Goal: Task Accomplishment & Management: Manage account settings

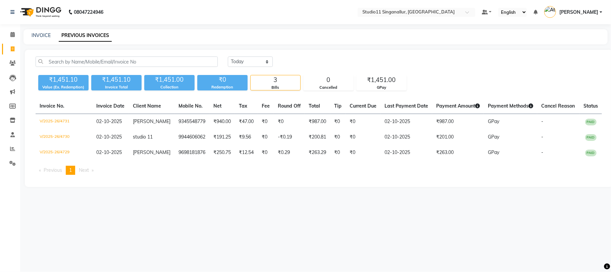
click at [44, 39] on div "INVOICE PREVIOUS INVOICES" at bounding box center [316, 36] width 585 height 15
click at [44, 35] on link "INVOICE" at bounding box center [41, 35] width 19 height 6
select select "service"
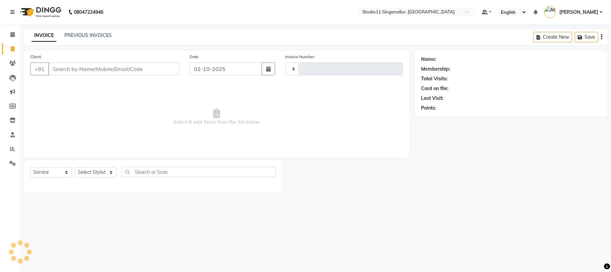
type input "4732"
select select "6616"
click at [97, 170] on select "Select Stylist akbar Athira daniel Divya Haritha kowsalya krithika narmatha pan…" at bounding box center [96, 172] width 42 height 10
select select "61956"
click at [75, 167] on select "Select Stylist akbar Athira daniel Divya Haritha kowsalya krithika narmatha pan…" at bounding box center [96, 172] width 42 height 10
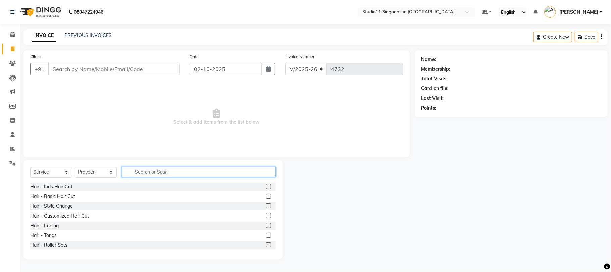
click at [159, 175] on input "text" at bounding box center [199, 172] width 154 height 10
type input "hair cut"
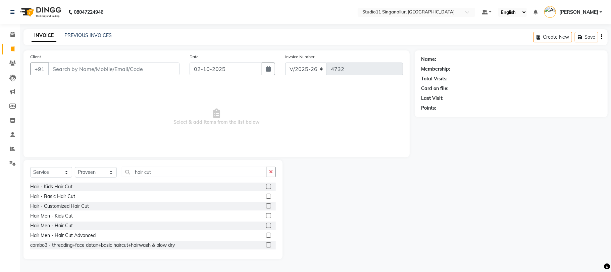
click at [266, 226] on label at bounding box center [268, 225] width 5 height 5
click at [266, 226] on input "checkbox" at bounding box center [268, 225] width 4 height 4
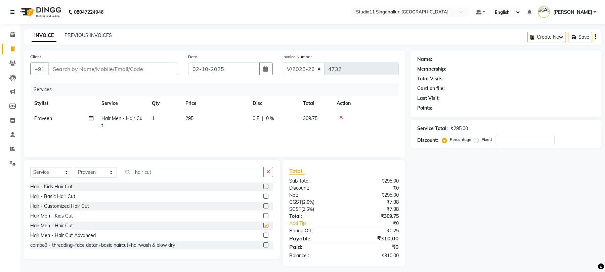
checkbox input "false"
click at [101, 178] on div "Select Service Product Membership Package Voucher Prepaid Gift Card Select Styl…" at bounding box center [151, 175] width 243 height 16
click at [97, 175] on select "Select Stylist akbar Athira daniel Divya Haritha kowsalya krithika narmatha pan…" at bounding box center [96, 172] width 42 height 10
select select "77943"
click at [75, 167] on select "Select Stylist akbar Athira daniel Divya Haritha kowsalya krithika narmatha pan…" at bounding box center [96, 172] width 42 height 10
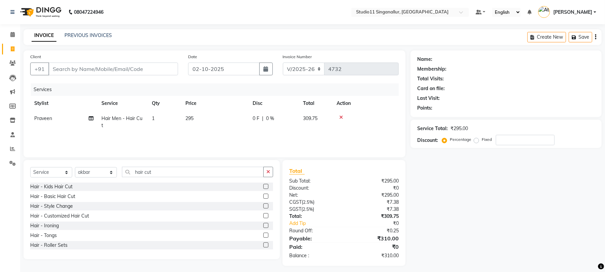
click at [263, 187] on label at bounding box center [265, 186] width 5 height 5
click at [263, 187] on input "checkbox" at bounding box center [265, 186] width 4 height 4
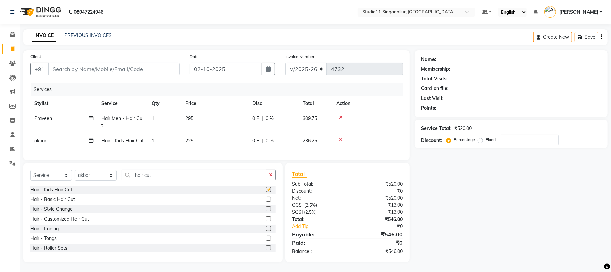
checkbox input "false"
click at [81, 66] on input "Client" at bounding box center [113, 68] width 131 height 13
type input "9"
type input "0"
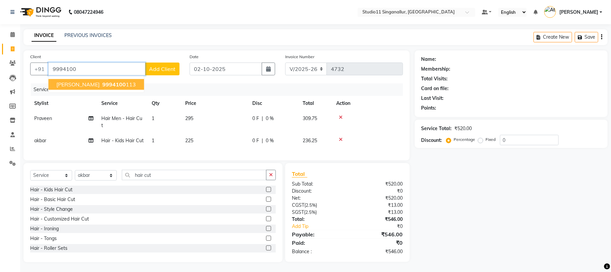
click at [102, 84] on span "9994100" at bounding box center [114, 84] width 24 height 7
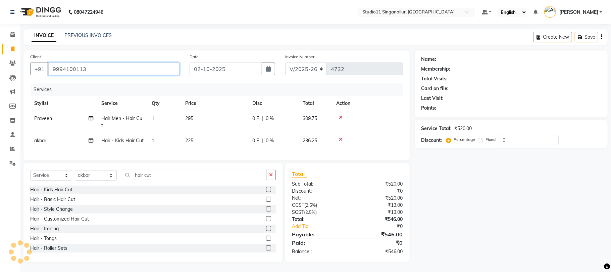
type input "9994100113"
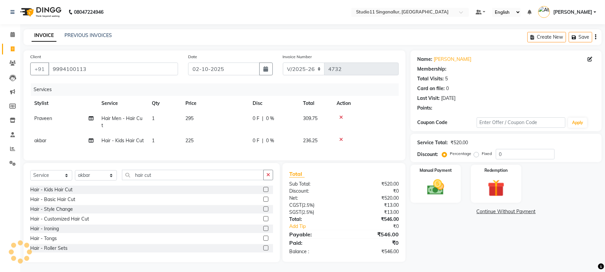
select select "1: Object"
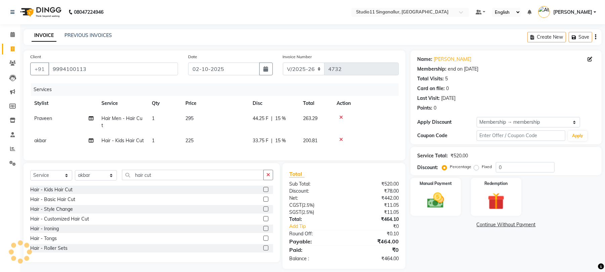
type input "15"
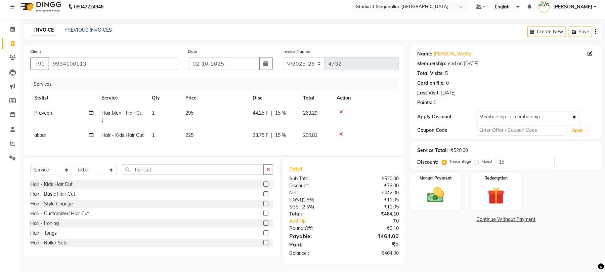
scroll to position [7, 0]
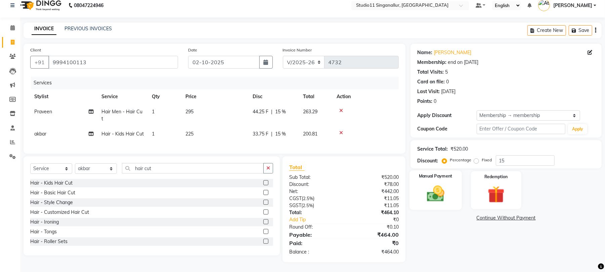
click at [434, 194] on img at bounding box center [435, 193] width 29 height 20
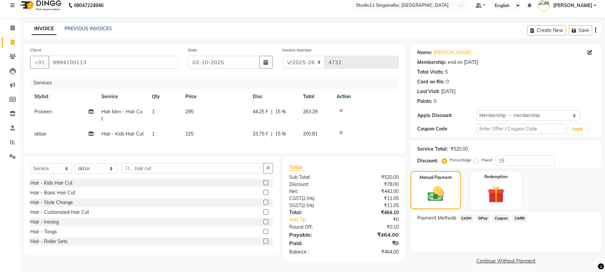
click at [480, 218] on span "GPay" at bounding box center [483, 218] width 14 height 8
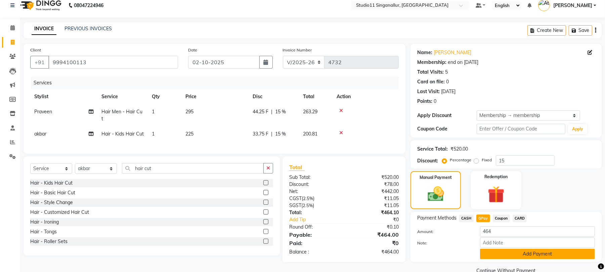
click at [508, 253] on button "Add Payment" at bounding box center [537, 253] width 115 height 10
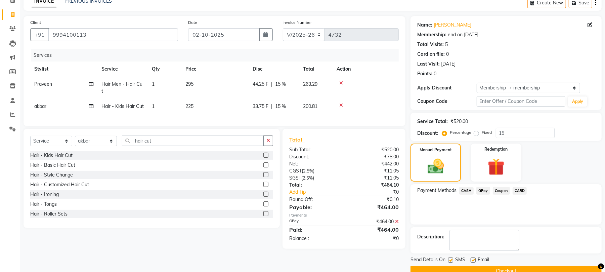
scroll to position [49, 0]
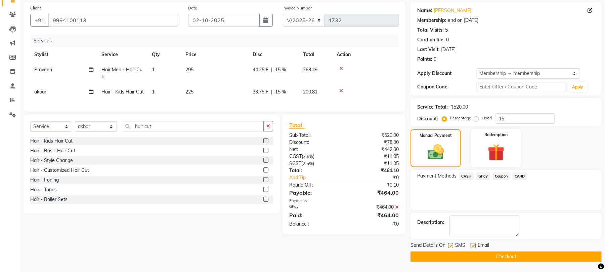
click at [449, 245] on label at bounding box center [450, 245] width 5 height 5
click at [449, 245] on input "checkbox" at bounding box center [450, 245] width 4 height 4
checkbox input "false"
click at [473, 246] on label at bounding box center [472, 245] width 5 height 5
click at [473, 246] on input "checkbox" at bounding box center [472, 245] width 4 height 4
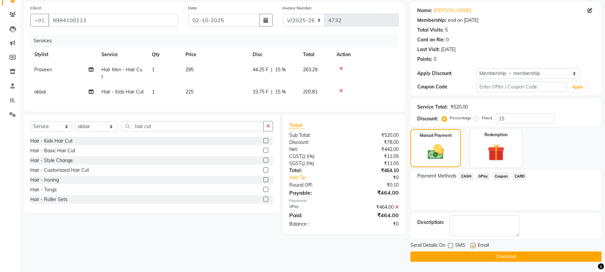
checkbox input "false"
click at [480, 253] on button "Checkout" at bounding box center [505, 256] width 191 height 10
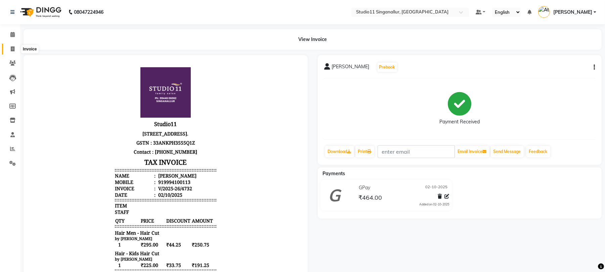
click at [15, 48] on span at bounding box center [13, 49] width 12 height 8
select select "6616"
select select "service"
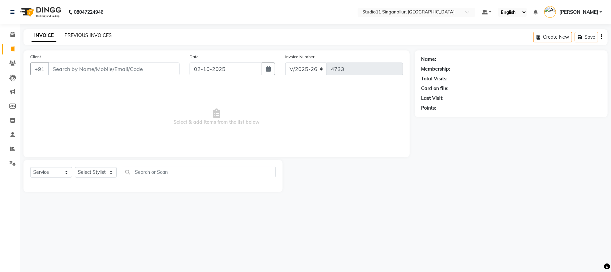
click at [88, 34] on link "PREVIOUS INVOICES" at bounding box center [87, 35] width 47 height 6
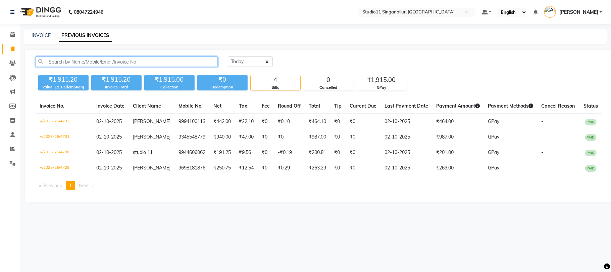
click at [66, 59] on input "text" at bounding box center [127, 61] width 182 height 10
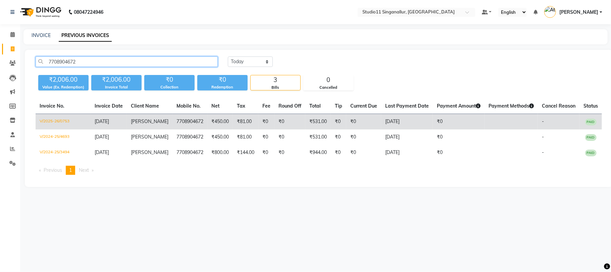
type input "7708904672"
click at [63, 121] on td "V/2025-26/0753" at bounding box center [63, 122] width 55 height 16
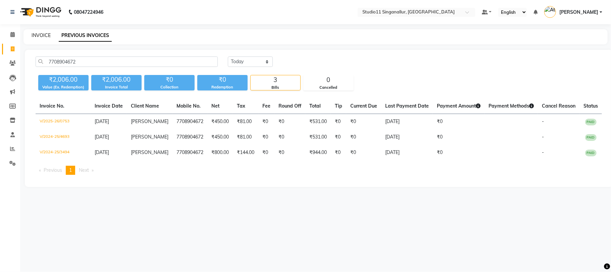
click at [39, 33] on link "INVOICE" at bounding box center [41, 35] width 19 height 6
select select "service"
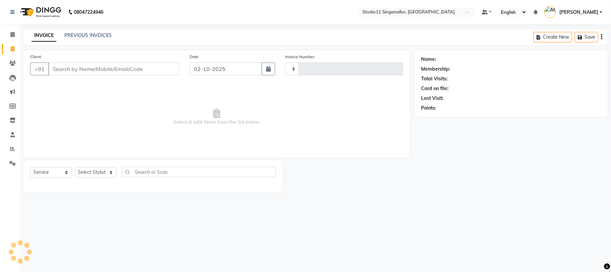
type input "4734"
select select "6616"
click at [80, 34] on link "PREVIOUS INVOICES" at bounding box center [87, 35] width 47 height 6
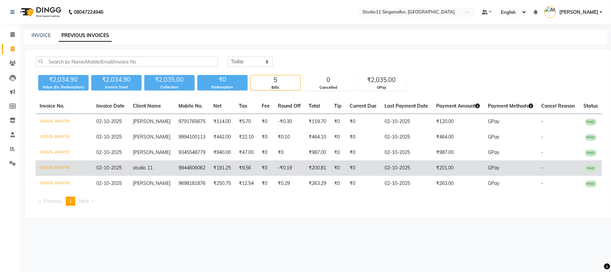
click at [66, 170] on td "V/2025-26/4730" at bounding box center [64, 167] width 57 height 15
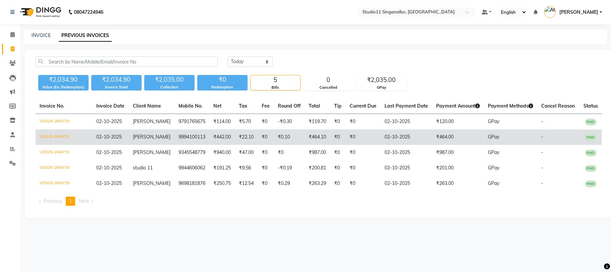
click at [44, 144] on td "V/2025-26/4732" at bounding box center [64, 136] width 57 height 15
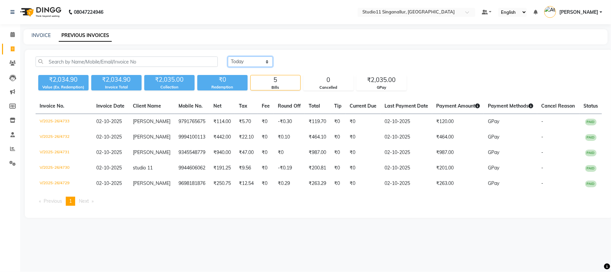
click at [257, 64] on select "Today Yesterday Custom Range" at bounding box center [250, 61] width 45 height 10
select select "yesterday"
click at [228, 56] on select "Today Yesterday Custom Range" at bounding box center [250, 61] width 45 height 10
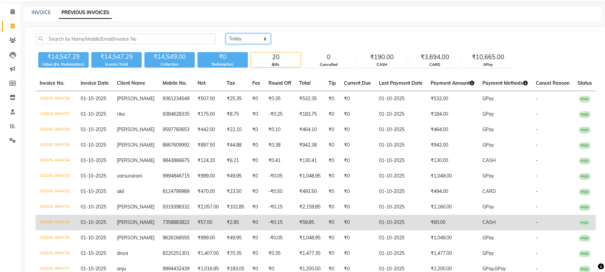
scroll to position [45, 0]
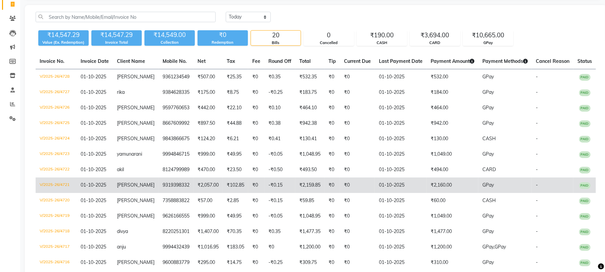
click at [63, 190] on td "V/2025-26/4721" at bounding box center [56, 184] width 41 height 15
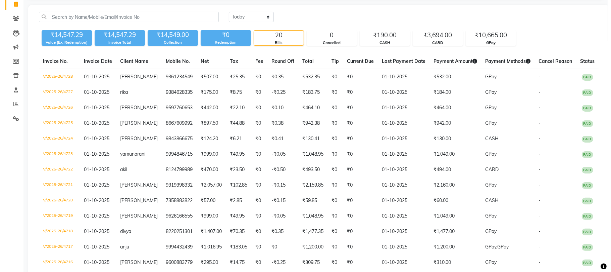
scroll to position [0, 0]
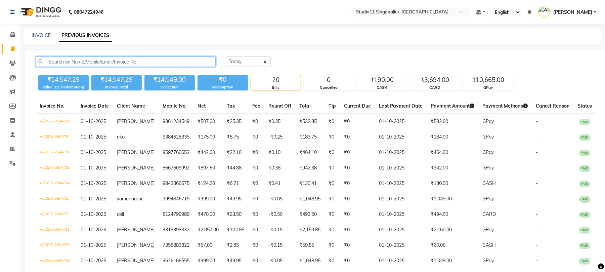
click at [130, 61] on input "text" at bounding box center [126, 61] width 180 height 10
paste input "919319398332"
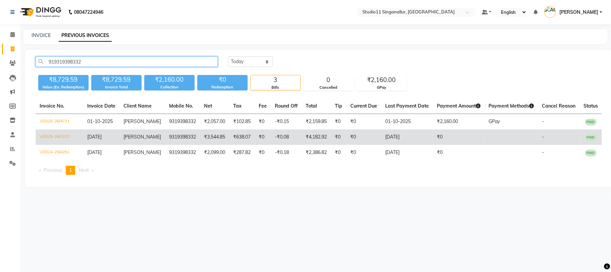
type input "919319398332"
click at [64, 137] on td "V/2025-26/3227" at bounding box center [60, 136] width 48 height 15
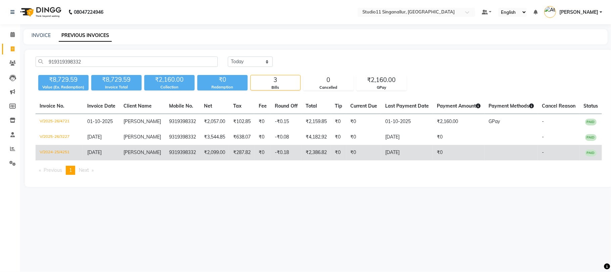
click at [53, 156] on td "V/2024-25/4251" at bounding box center [60, 152] width 48 height 15
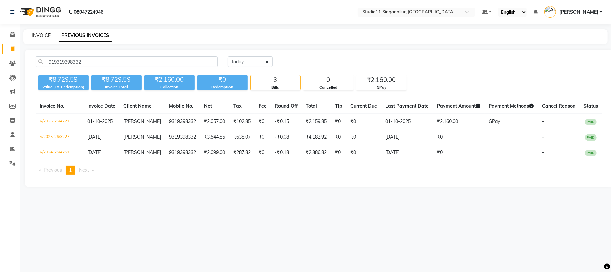
click at [39, 35] on link "INVOICE" at bounding box center [41, 35] width 19 height 6
select select "6616"
select select "service"
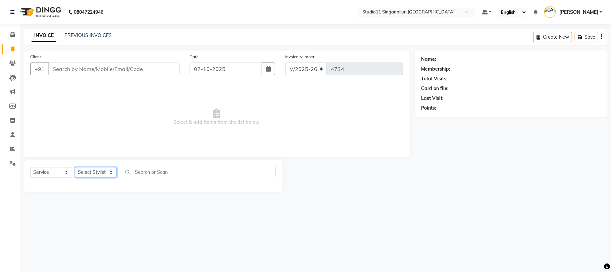
click at [104, 175] on select "Select Stylist akbar Athira daniel Divya Haritha kowsalya krithika narmatha pan…" at bounding box center [96, 172] width 42 height 10
select select "77943"
click at [75, 167] on select "Select Stylist akbar Athira daniel Divya Haritha kowsalya krithika narmatha pan…" at bounding box center [96, 172] width 42 height 10
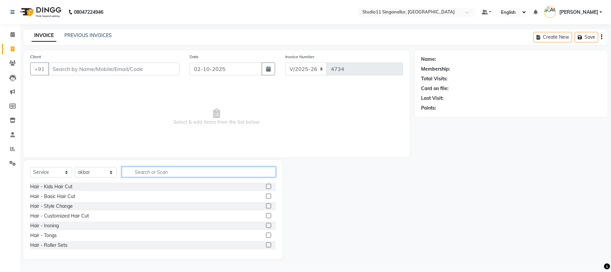
click at [151, 167] on input "text" at bounding box center [199, 172] width 154 height 10
type input "hair cut"
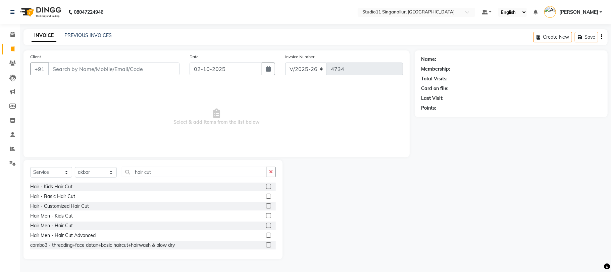
click at [266, 228] on div at bounding box center [268, 226] width 4 height 7
click at [266, 225] on label at bounding box center [268, 225] width 5 height 5
click at [266, 225] on input "checkbox" at bounding box center [268, 225] width 4 height 4
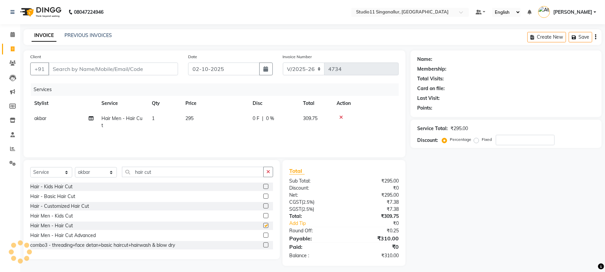
checkbox input "false"
click at [270, 174] on icon "button" at bounding box center [268, 171] width 4 height 5
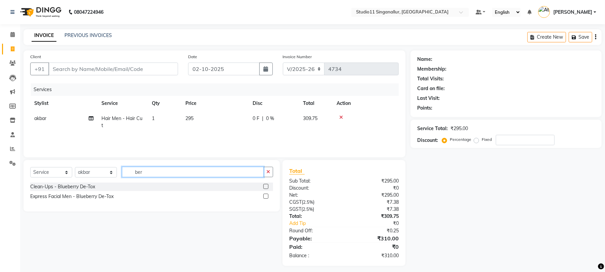
type input "ber"
click at [45, 116] on span "akbar" at bounding box center [40, 118] width 12 height 6
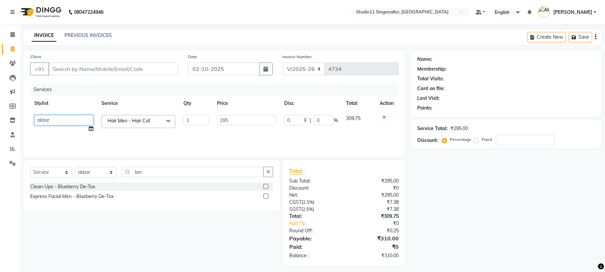
click at [73, 120] on select "akbar Athira daniel Divya Haritha kowsalya krithika narmatha pankaj Praveen s11…" at bounding box center [63, 120] width 59 height 10
select select "61956"
click at [80, 170] on select "Select Stylist akbar Athira daniel Divya Haritha kowsalya krithika narmatha pan…" at bounding box center [96, 172] width 42 height 10
select select "61956"
click at [75, 167] on select "Select Stylist akbar Athira daniel Divya Haritha kowsalya krithika narmatha pan…" at bounding box center [96, 172] width 42 height 10
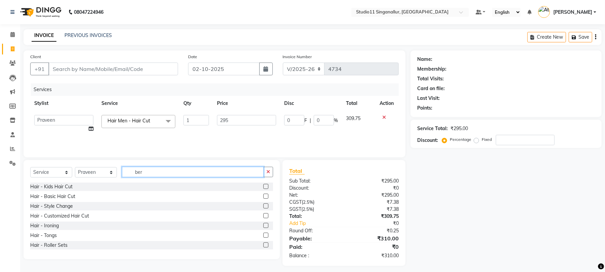
click at [185, 175] on input "ber" at bounding box center [193, 172] width 142 height 10
type input "b"
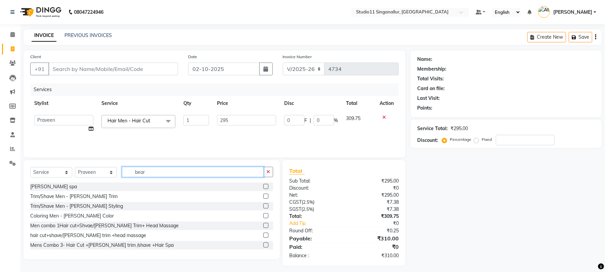
type input "bear"
click at [263, 195] on label at bounding box center [265, 195] width 5 height 5
click at [263, 195] on input "checkbox" at bounding box center [265, 196] width 4 height 4
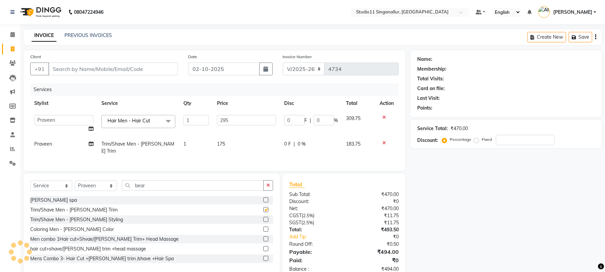
checkbox input "false"
click at [80, 67] on input "Client" at bounding box center [113, 68] width 130 height 13
type input "8"
type input "0"
type input "8310966120"
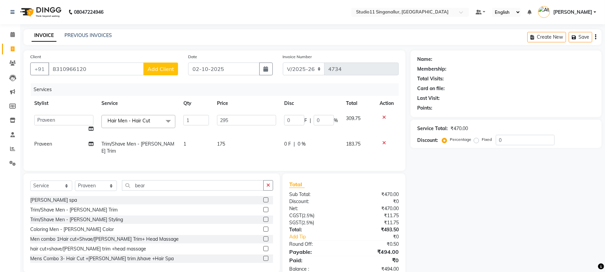
click at [154, 69] on span "Add Client" at bounding box center [160, 68] width 27 height 7
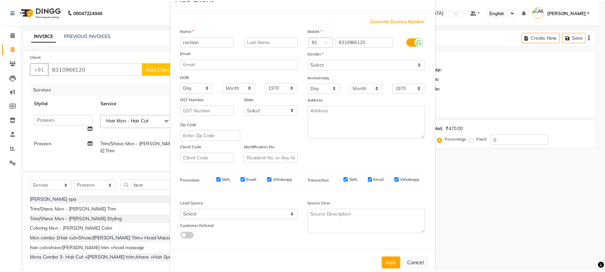
scroll to position [37, 0]
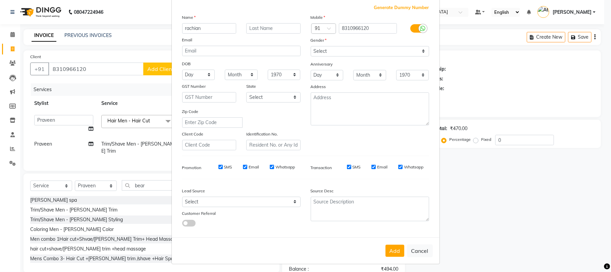
type input "rachian"
click at [332, 47] on select "Select Male Female Other Prefer Not To Say" at bounding box center [370, 51] width 119 height 10
select select "male"
click at [311, 46] on select "Select Male Female Other Prefer Not To Say" at bounding box center [370, 51] width 119 height 10
click at [394, 250] on button "Add" at bounding box center [395, 250] width 19 height 12
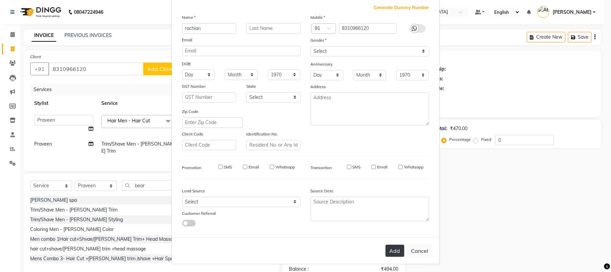
select select
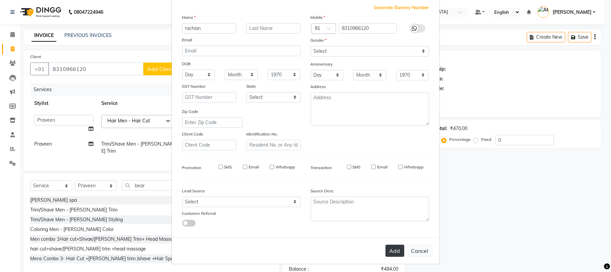
select select
checkbox input "false"
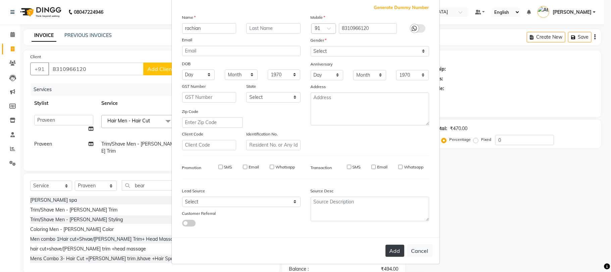
checkbox input "false"
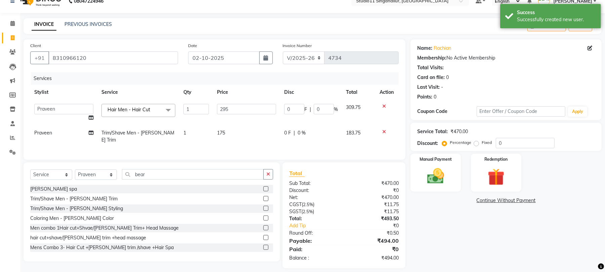
scroll to position [17, 0]
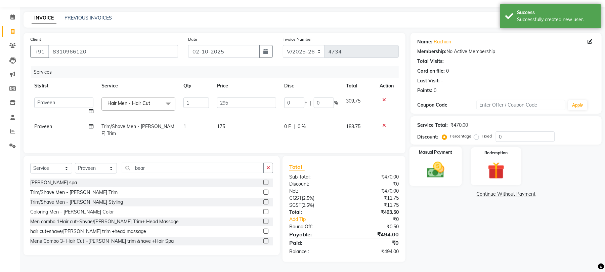
click at [441, 169] on img at bounding box center [435, 169] width 29 height 20
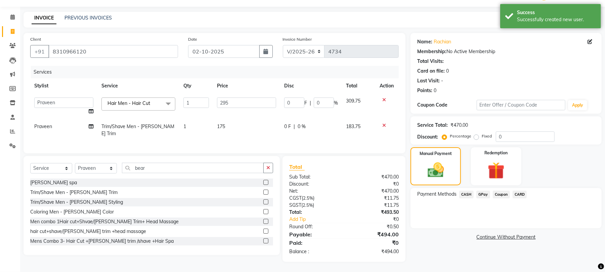
click at [484, 194] on span "GPay" at bounding box center [483, 194] width 14 height 8
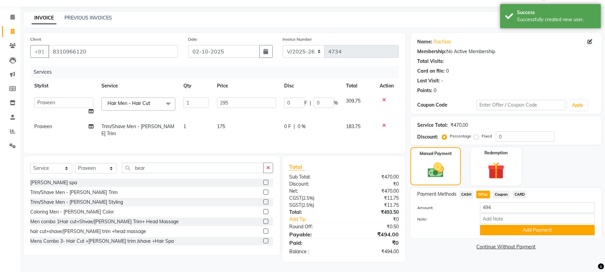
scroll to position [0, 0]
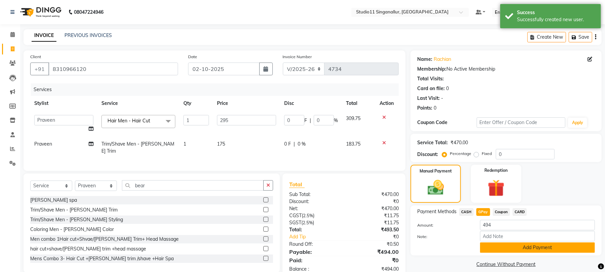
click at [494, 242] on button "Add Payment" at bounding box center [537, 247] width 115 height 10
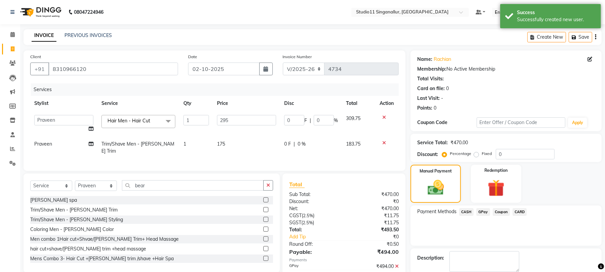
scroll to position [36, 0]
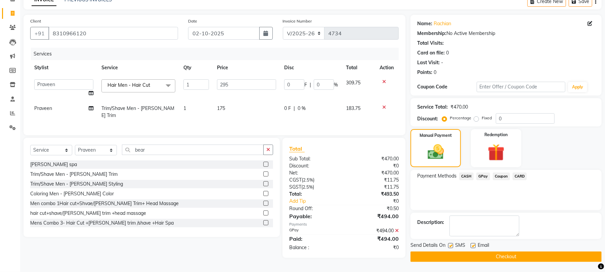
click at [474, 243] on label at bounding box center [472, 245] width 5 height 5
click at [474, 243] on input "checkbox" at bounding box center [472, 245] width 4 height 4
checkbox input "false"
click at [452, 244] on label at bounding box center [450, 245] width 5 height 5
click at [452, 244] on input "checkbox" at bounding box center [450, 245] width 4 height 4
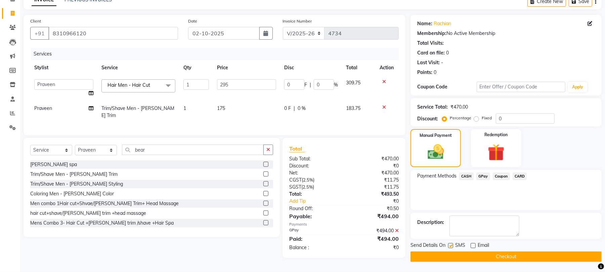
checkbox input "false"
click at [452, 257] on button "Checkout" at bounding box center [505, 256] width 191 height 10
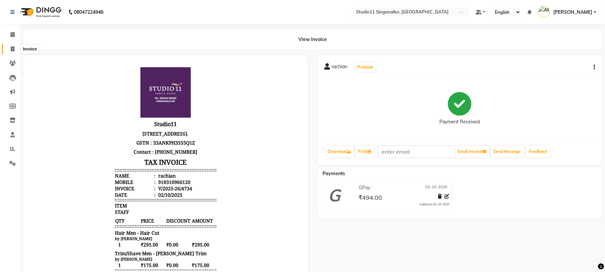
click at [8, 50] on span at bounding box center [13, 49] width 12 height 8
select select "6616"
select select "service"
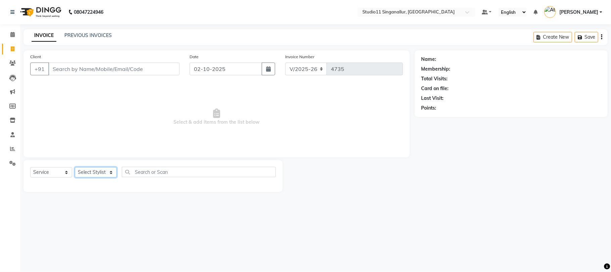
click at [89, 175] on select "Select Stylist akbar Athira daniel Divya Haritha kowsalya krithika narmatha pan…" at bounding box center [96, 172] width 42 height 10
select select "77943"
click at [75, 167] on select "Select Stylist akbar Athira daniel Divya Haritha kowsalya krithika narmatha pan…" at bounding box center [96, 172] width 42 height 10
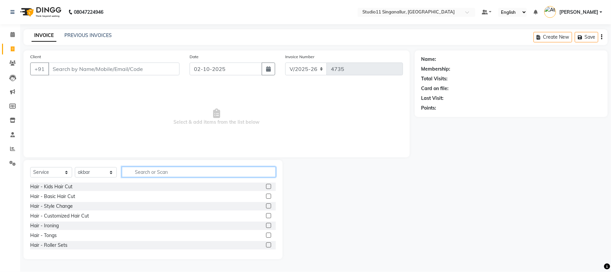
click at [165, 174] on input "text" at bounding box center [199, 172] width 154 height 10
type input "hair cut"
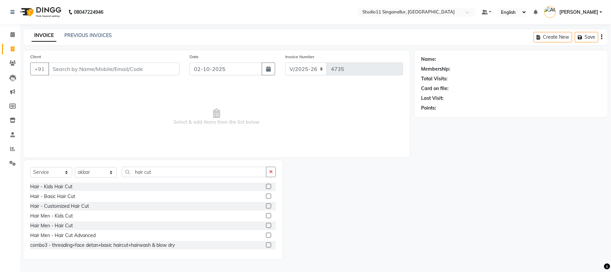
click at [266, 226] on label at bounding box center [268, 225] width 5 height 5
click at [266, 226] on input "checkbox" at bounding box center [268, 225] width 4 height 4
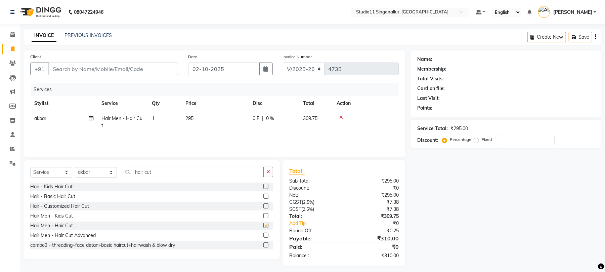
checkbox input "false"
click at [270, 172] on icon "button" at bounding box center [268, 171] width 4 height 5
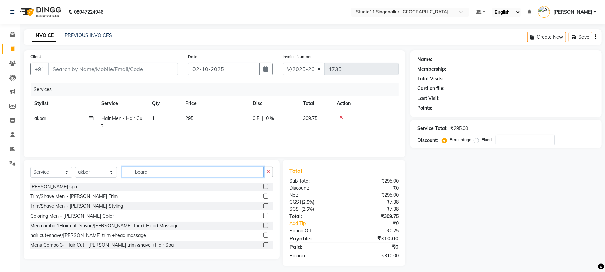
type input "beard"
click at [263, 195] on label at bounding box center [265, 195] width 5 height 5
click at [263, 195] on input "checkbox" at bounding box center [265, 196] width 4 height 4
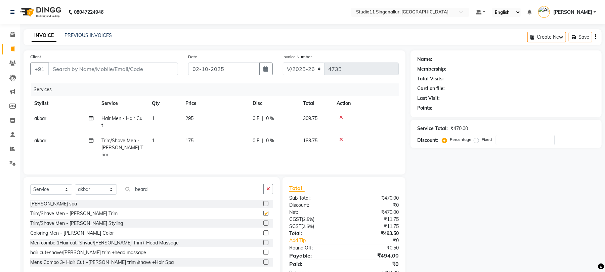
checkbox input "false"
click at [147, 66] on input "Client" at bounding box center [113, 68] width 130 height 13
type input "9"
type input "0"
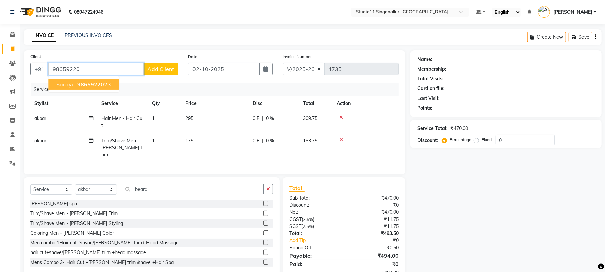
click at [111, 81] on button "Sarayu 98659220 23" at bounding box center [83, 84] width 71 height 11
type input "9865922023"
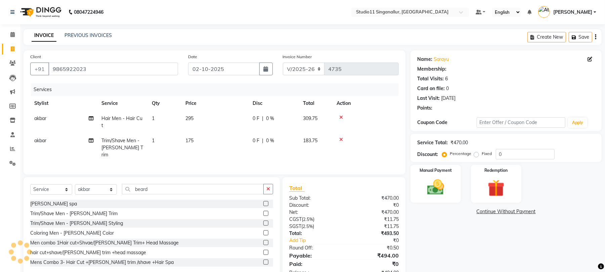
select select "1: Object"
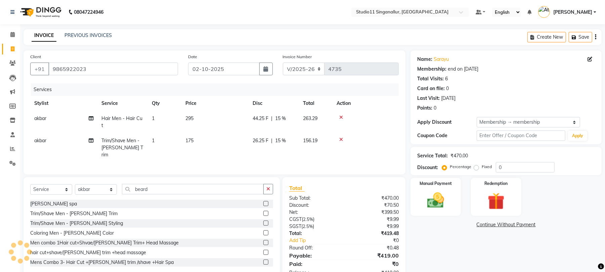
type input "15"
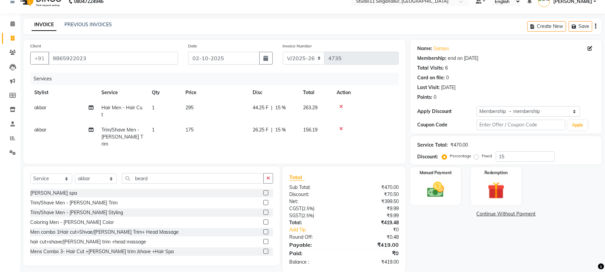
scroll to position [14, 0]
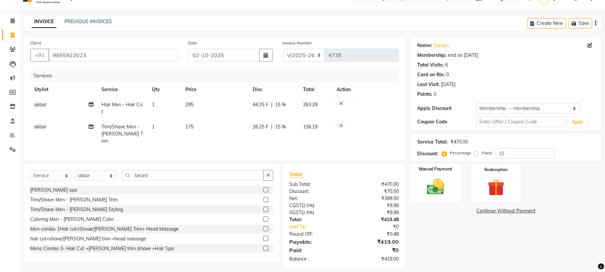
click at [433, 185] on img at bounding box center [435, 186] width 29 height 20
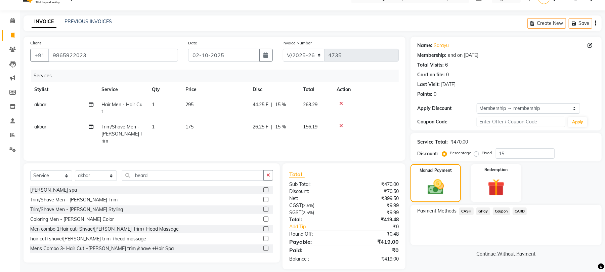
click at [479, 210] on span "GPay" at bounding box center [483, 211] width 14 height 8
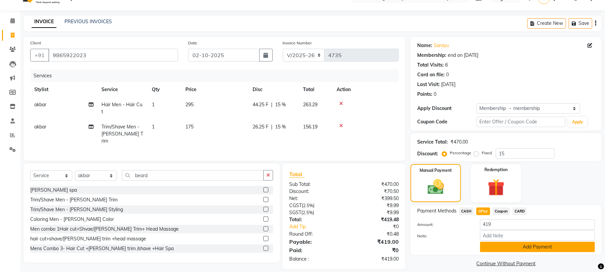
click at [496, 247] on button "Add Payment" at bounding box center [537, 246] width 115 height 10
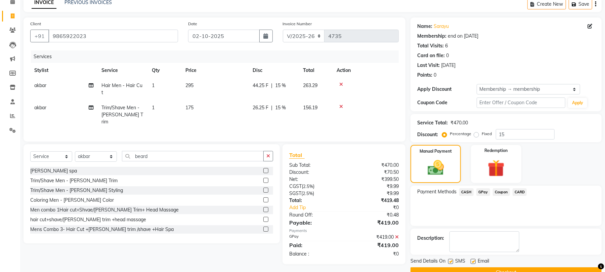
scroll to position [49, 0]
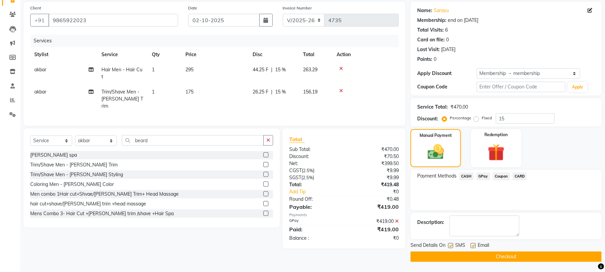
click at [450, 244] on label at bounding box center [450, 245] width 5 height 5
click at [450, 244] on input "checkbox" at bounding box center [450, 245] width 4 height 4
checkbox input "false"
click at [472, 243] on label at bounding box center [472, 245] width 5 height 5
click at [472, 243] on input "checkbox" at bounding box center [472, 245] width 4 height 4
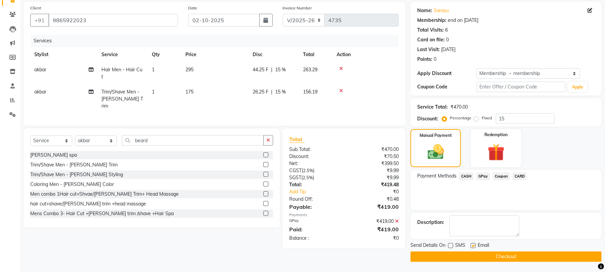
checkbox input "false"
click at [477, 256] on button "Checkout" at bounding box center [505, 256] width 191 height 10
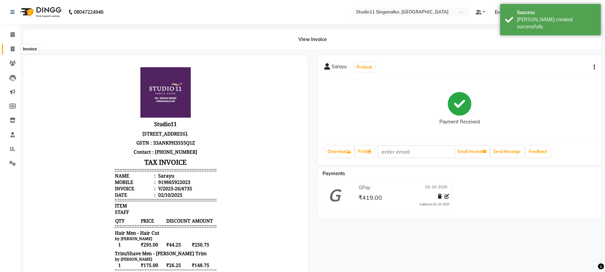
click at [11, 51] on icon at bounding box center [13, 48] width 4 height 5
select select "6616"
select select "service"
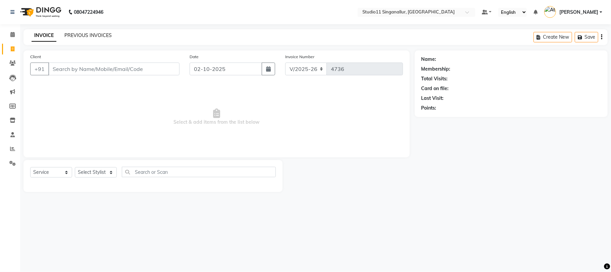
click at [73, 32] on link "PREVIOUS INVOICES" at bounding box center [87, 35] width 47 height 6
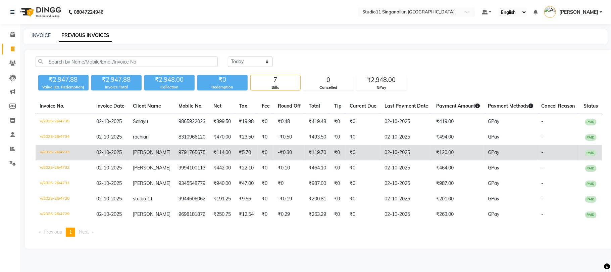
click at [54, 155] on td "V/2025-26/4733" at bounding box center [64, 152] width 57 height 15
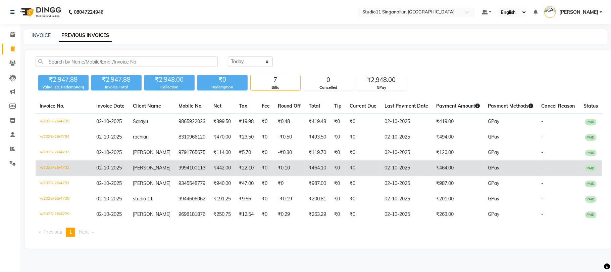
click at [55, 171] on td "V/2025-26/4732" at bounding box center [64, 167] width 57 height 15
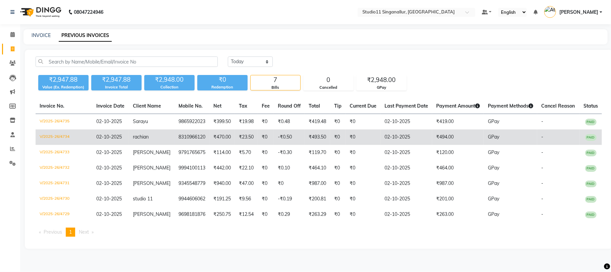
click at [36, 136] on td "V/2025-26/4734" at bounding box center [64, 136] width 57 height 15
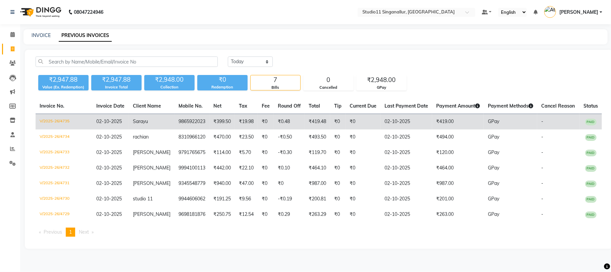
click at [65, 119] on td "V/2025-26/4735" at bounding box center [64, 122] width 57 height 16
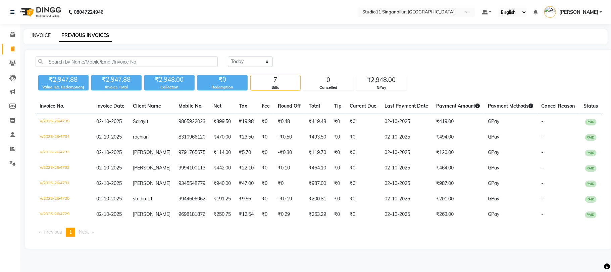
click at [44, 35] on link "INVOICE" at bounding box center [41, 35] width 19 height 6
select select "service"
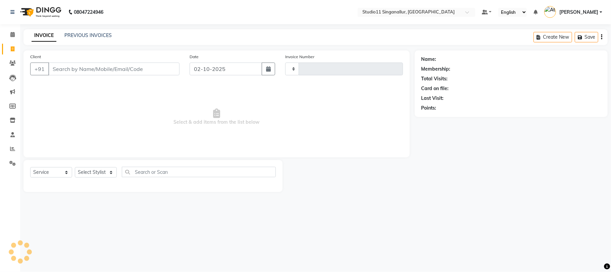
type input "4736"
select select "6616"
click at [83, 170] on select "Select Stylist akbar Athira daniel Divya Haritha kowsalya krithika narmatha pan…" at bounding box center [96, 172] width 42 height 10
select select "51051"
click at [75, 167] on select "Select Stylist akbar Athira daniel Divya Haritha kowsalya krithika narmatha pan…" at bounding box center [96, 172] width 42 height 10
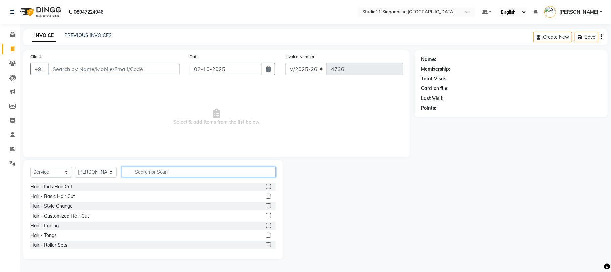
click at [173, 176] on input "text" at bounding box center [199, 172] width 154 height 10
type input "h"
type input "hair cut"
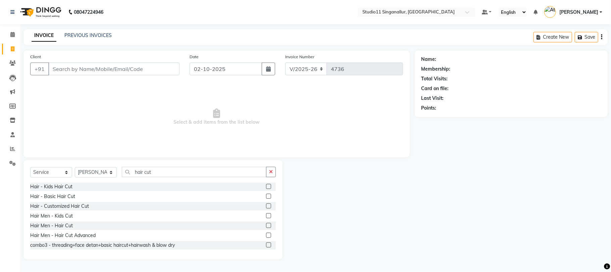
click at [266, 226] on label at bounding box center [268, 225] width 5 height 5
click at [266, 226] on input "checkbox" at bounding box center [268, 225] width 4 height 4
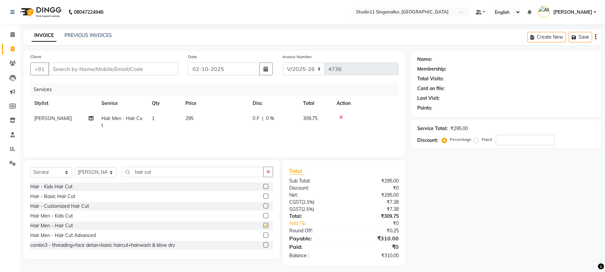
checkbox input "false"
click at [105, 68] on input "Client" at bounding box center [113, 68] width 130 height 13
type input "7"
type input "0"
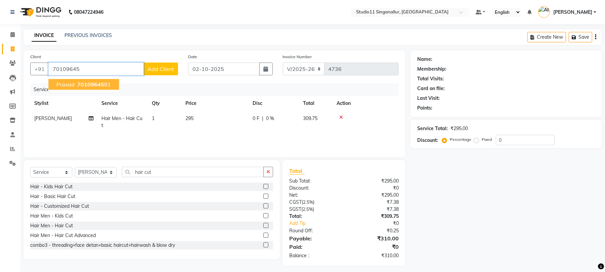
click at [93, 81] on span "70109645" at bounding box center [90, 84] width 27 height 7
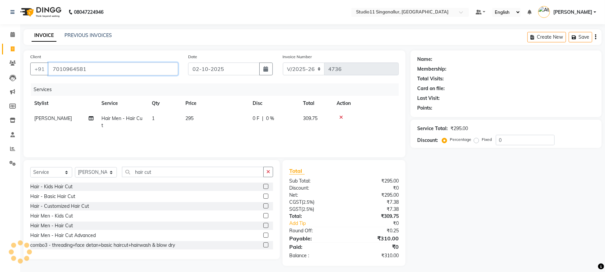
type input "7010964581"
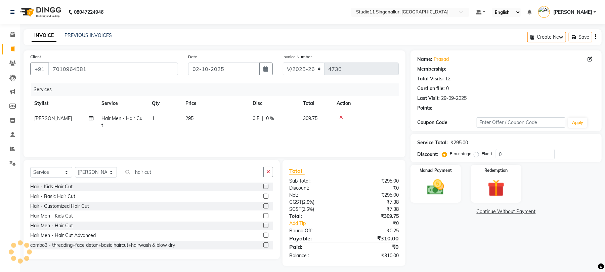
type input "15"
select select "1: Object"
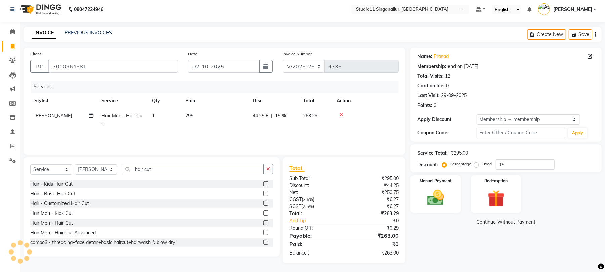
scroll to position [4, 0]
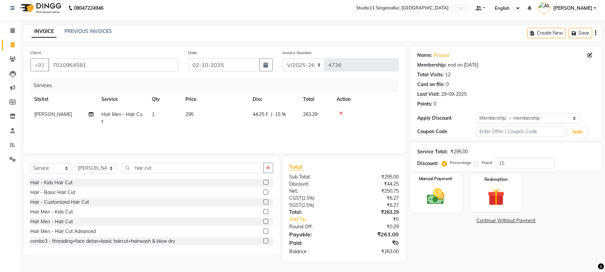
click at [441, 191] on img at bounding box center [435, 196] width 29 height 20
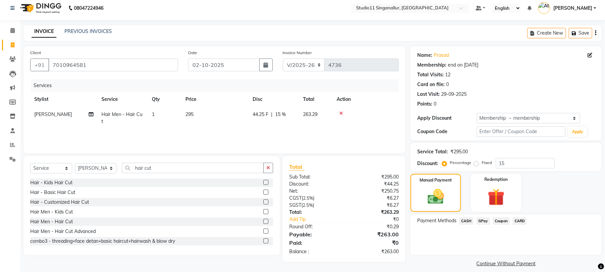
click at [465, 218] on span "CASH" at bounding box center [466, 221] width 14 height 8
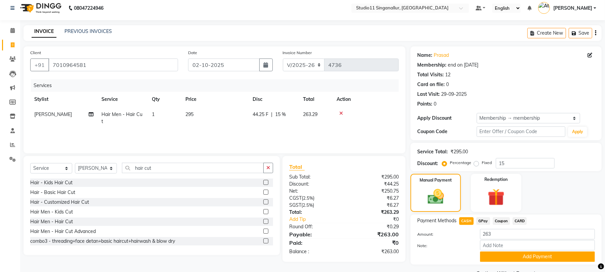
click at [489, 255] on button "Add Payment" at bounding box center [537, 256] width 115 height 10
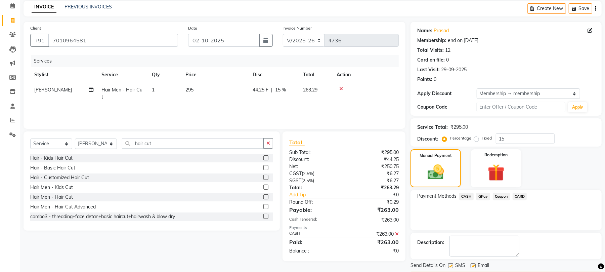
scroll to position [49, 0]
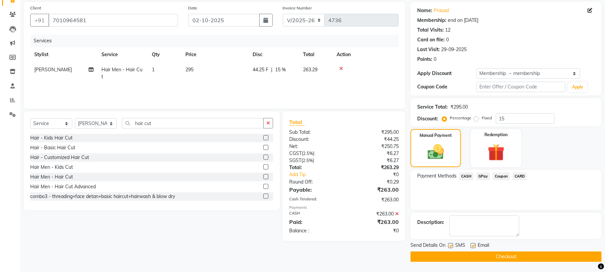
click at [451, 243] on label at bounding box center [450, 245] width 5 height 5
click at [451, 243] on input "checkbox" at bounding box center [450, 245] width 4 height 4
checkbox input "false"
click at [473, 244] on label at bounding box center [472, 245] width 5 height 5
click at [473, 244] on input "checkbox" at bounding box center [472, 245] width 4 height 4
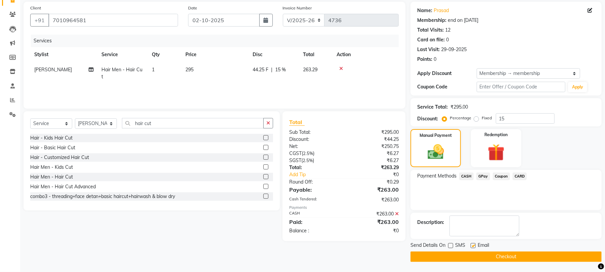
checkbox input "false"
click at [475, 254] on button "Checkout" at bounding box center [505, 256] width 191 height 10
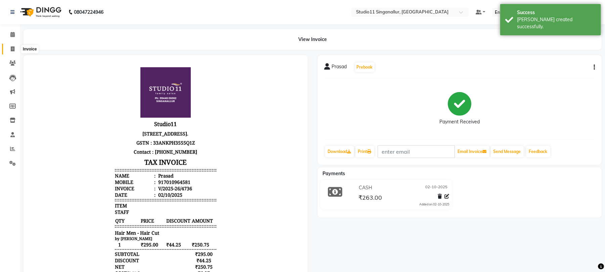
click at [14, 51] on icon at bounding box center [13, 48] width 4 height 5
select select "6616"
select select "service"
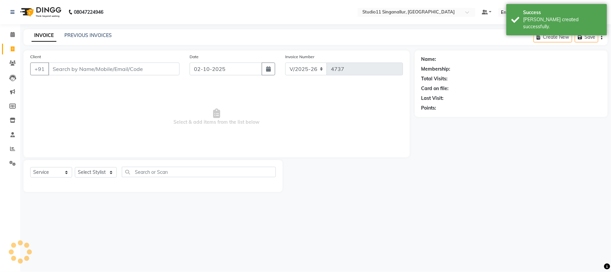
click at [75, 72] on input "Client" at bounding box center [113, 68] width 131 height 13
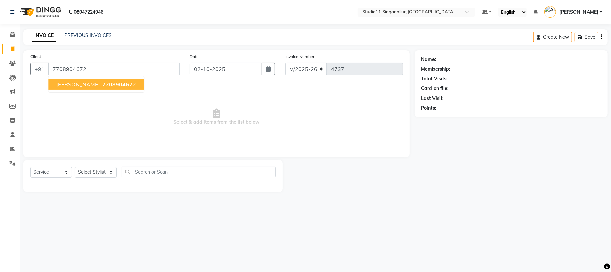
type input "7708904672"
click at [73, 84] on span "Nikitha" at bounding box center [77, 84] width 43 height 7
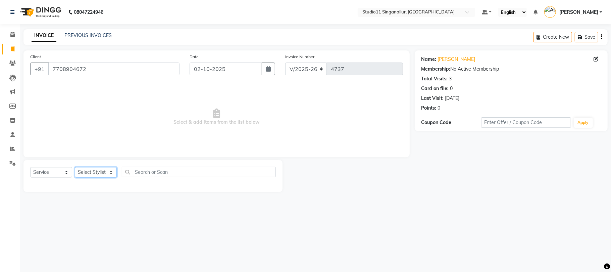
click at [97, 171] on select "Select Stylist akbar Athira daniel Divya Haritha kowsalya krithika narmatha pan…" at bounding box center [96, 172] width 42 height 10
select select "79200"
click at [75, 167] on select "Select Stylist akbar Athira daniel Divya Haritha kowsalya krithika narmatha pan…" at bounding box center [96, 172] width 42 height 10
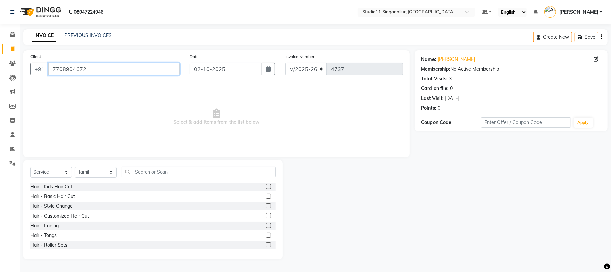
drag, startPoint x: 89, startPoint y: 67, endPoint x: 117, endPoint y: 98, distance: 41.4
click at [41, 68] on div "+91 7708904672" at bounding box center [104, 68] width 149 height 13
click at [138, 171] on input "text" at bounding box center [199, 172] width 154 height 10
click at [266, 194] on label at bounding box center [268, 195] width 5 height 5
click at [266, 194] on input "checkbox" at bounding box center [268, 196] width 4 height 4
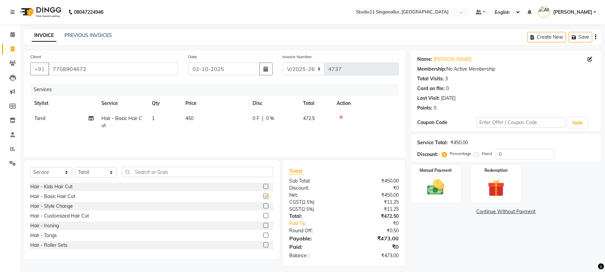
checkbox input "false"
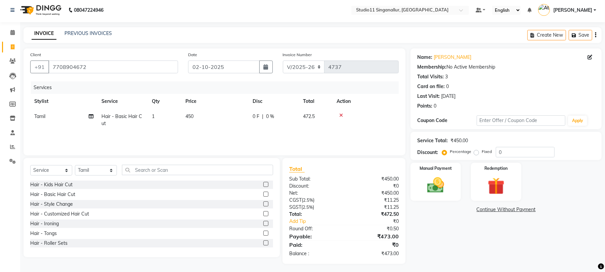
scroll to position [4, 0]
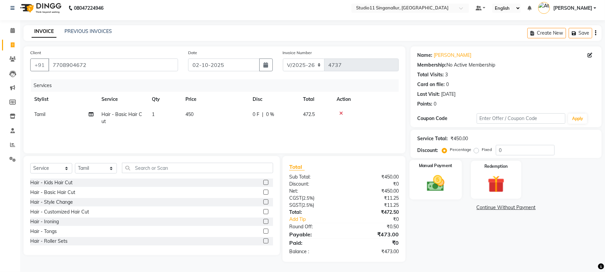
click at [432, 184] on img at bounding box center [435, 183] width 29 height 20
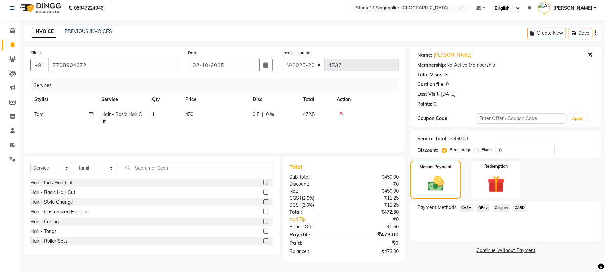
click at [480, 208] on span "GPay" at bounding box center [483, 208] width 14 height 8
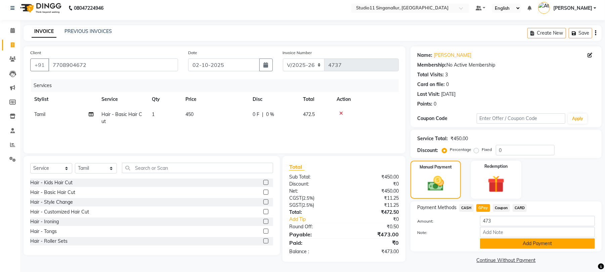
click at [490, 245] on button "Add Payment" at bounding box center [537, 243] width 115 height 10
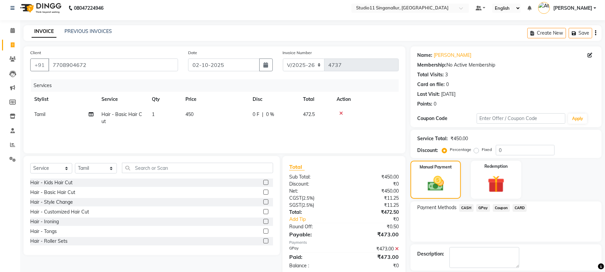
scroll to position [36, 0]
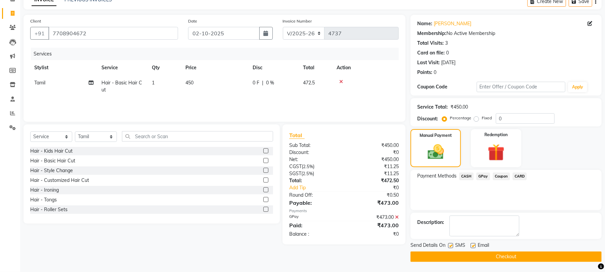
click at [474, 244] on label at bounding box center [472, 245] width 5 height 5
click at [474, 244] on input "checkbox" at bounding box center [472, 245] width 4 height 4
checkbox input "false"
click at [452, 246] on label at bounding box center [450, 245] width 5 height 5
click at [452, 246] on input "checkbox" at bounding box center [450, 245] width 4 height 4
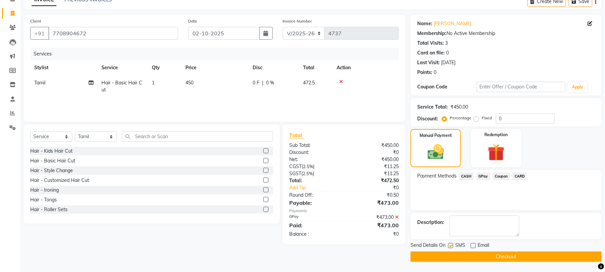
checkbox input "false"
click at [454, 255] on button "Checkout" at bounding box center [505, 256] width 191 height 10
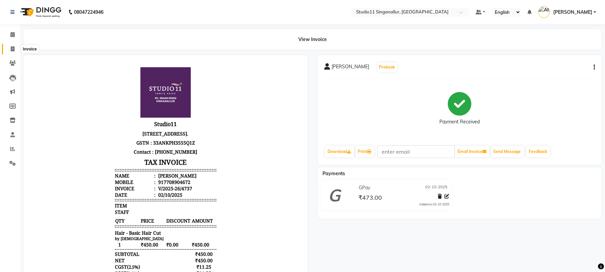
click at [15, 45] on span at bounding box center [13, 49] width 12 height 8
select select "service"
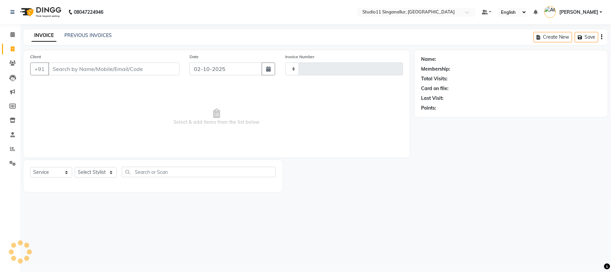
type input "4738"
select select "6616"
click at [91, 70] on input "Client" at bounding box center [113, 68] width 131 height 13
click at [88, 35] on link "PREVIOUS INVOICES" at bounding box center [87, 35] width 47 height 6
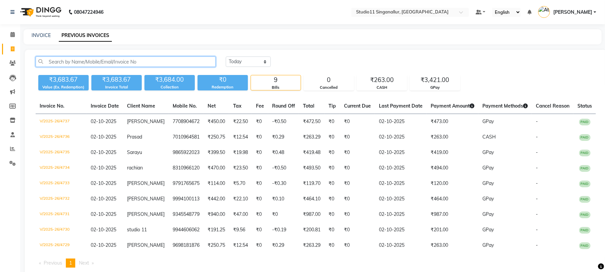
click at [96, 66] on input "text" at bounding box center [126, 61] width 180 height 10
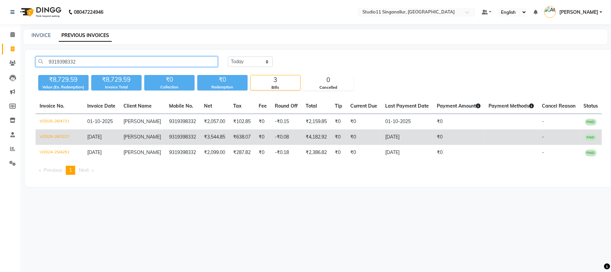
type input "9319398332"
click at [54, 139] on td "V/2025-26/3227" at bounding box center [60, 136] width 48 height 15
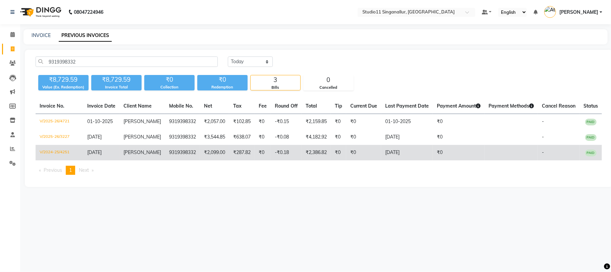
click at [70, 149] on td "V/2024-25/4251" at bounding box center [60, 152] width 48 height 15
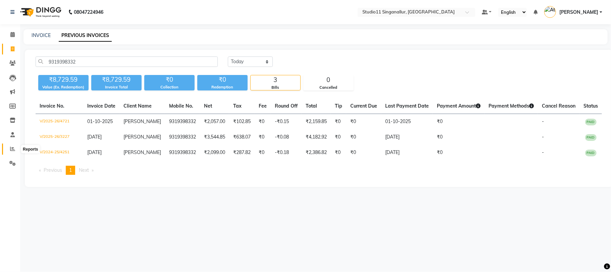
click at [8, 150] on span at bounding box center [13, 149] width 12 height 8
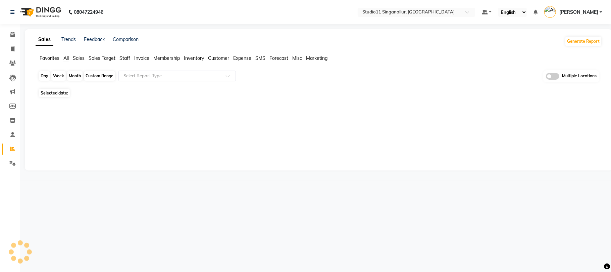
click at [43, 77] on div "Day" at bounding box center [44, 75] width 11 height 9
select select "10"
select select "2025"
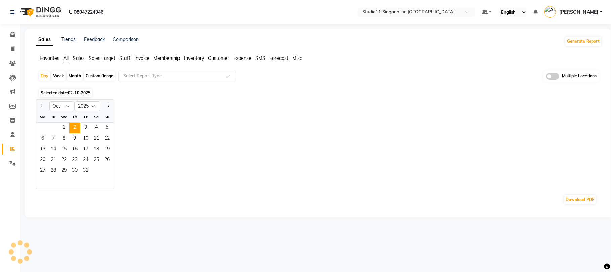
click at [72, 76] on div "Month" at bounding box center [74, 75] width 15 height 9
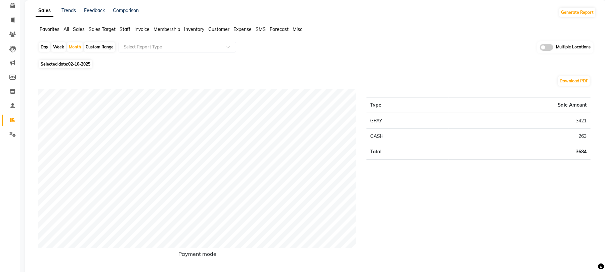
scroll to position [45, 0]
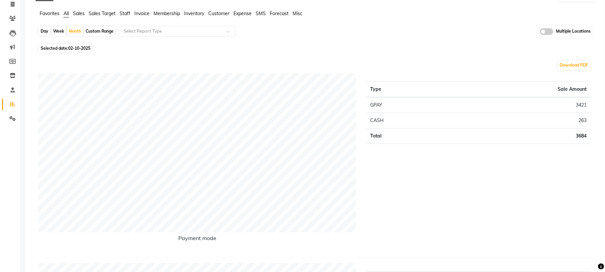
click at [122, 16] on li "Staff" at bounding box center [125, 13] width 11 height 7
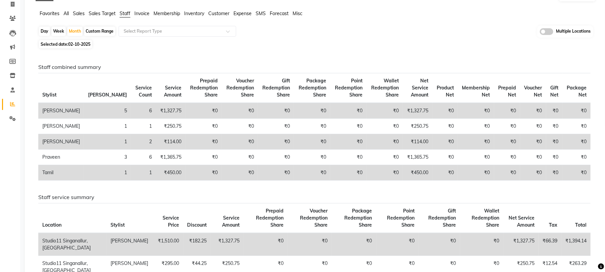
scroll to position [0, 0]
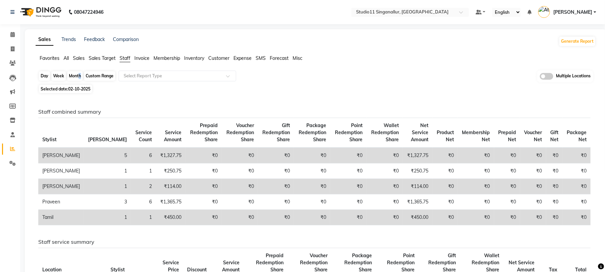
drag, startPoint x: 76, startPoint y: 73, endPoint x: 78, endPoint y: 77, distance: 3.9
click at [78, 77] on div "Month" at bounding box center [74, 75] width 15 height 9
select select "10"
select select "2025"
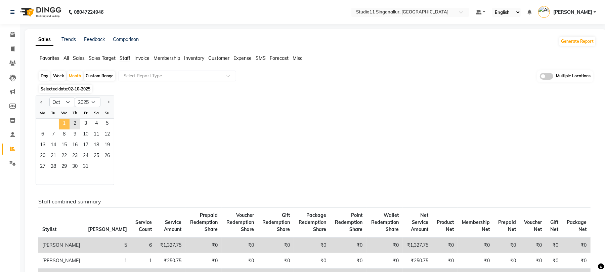
click at [66, 124] on span "1" at bounding box center [64, 124] width 11 height 11
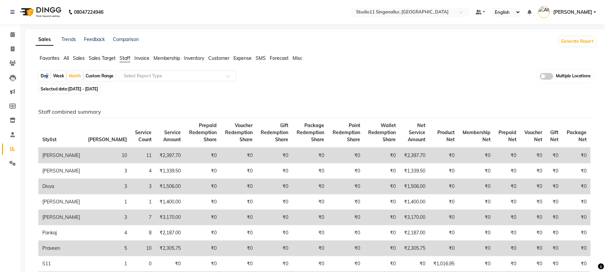
click at [46, 76] on div "Day" at bounding box center [44, 75] width 11 height 9
select select "10"
select select "2025"
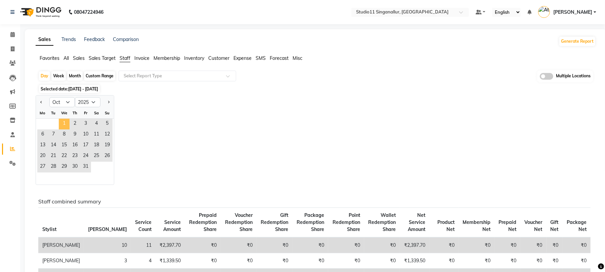
click at [67, 125] on span "1" at bounding box center [64, 124] width 11 height 11
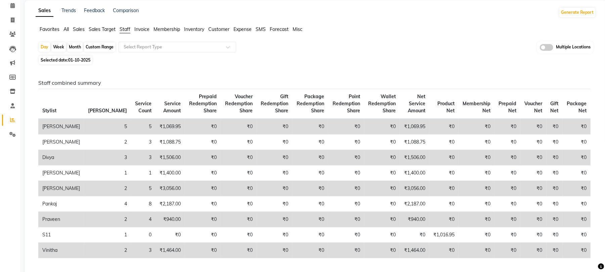
scroll to position [45, 0]
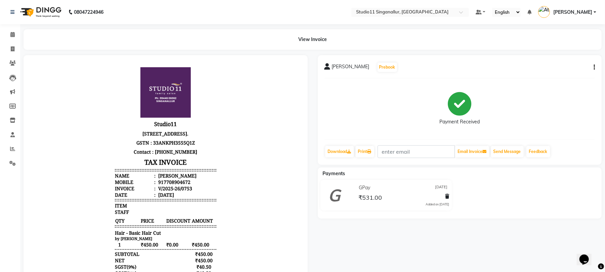
scroll to position [5, 0]
click at [10, 48] on span at bounding box center [13, 49] width 12 height 8
select select "service"
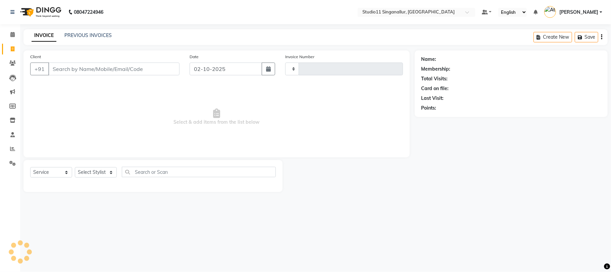
type input "4733"
select select "6616"
click at [82, 37] on link "PREVIOUS INVOICES" at bounding box center [87, 35] width 47 height 6
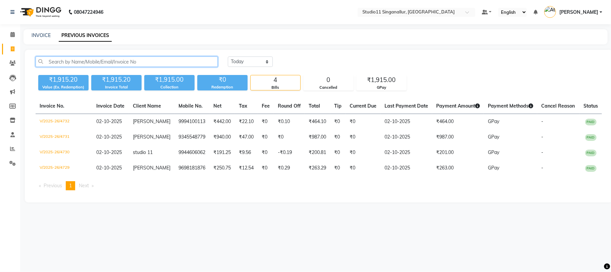
click at [85, 59] on input "text" at bounding box center [127, 61] width 182 height 10
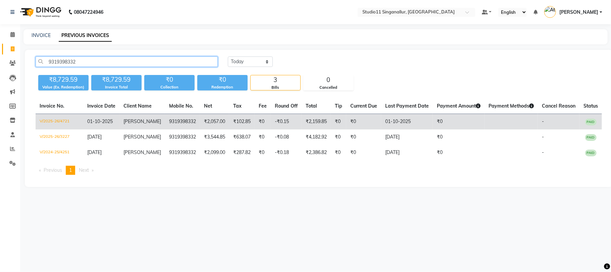
type input "9319398332"
click at [55, 123] on td "V/2025-26/4721" at bounding box center [60, 122] width 48 height 16
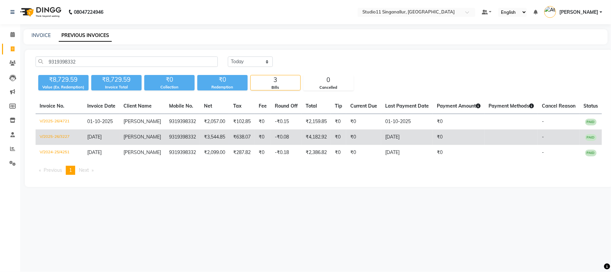
click at [48, 135] on td "V/2025-26/3227" at bounding box center [60, 136] width 48 height 15
click at [56, 137] on td "V/2025-26/3227" at bounding box center [60, 136] width 48 height 15
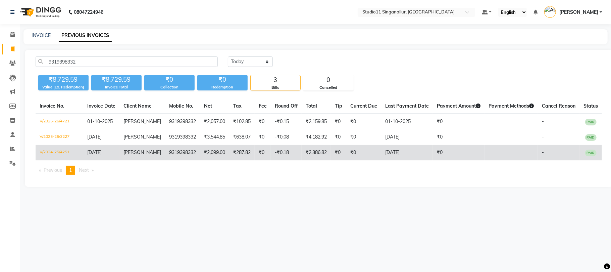
click at [44, 152] on td "V/2024-25/4251" at bounding box center [60, 152] width 48 height 15
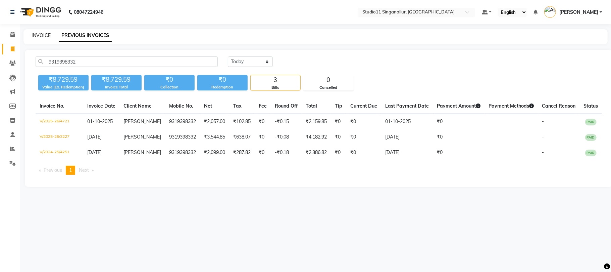
click at [46, 34] on link "INVOICE" at bounding box center [41, 35] width 19 height 6
select select "6616"
select select "service"
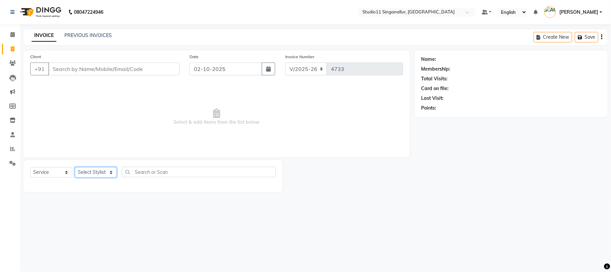
click at [97, 168] on select "Select Stylist akbar Athira daniel Divya Haritha kowsalya krithika narmatha pan…" at bounding box center [96, 172] width 42 height 10
select select "51161"
click at [75, 167] on select "Select Stylist akbar Athira daniel Divya Haritha kowsalya krithika narmatha pan…" at bounding box center [96, 172] width 42 height 10
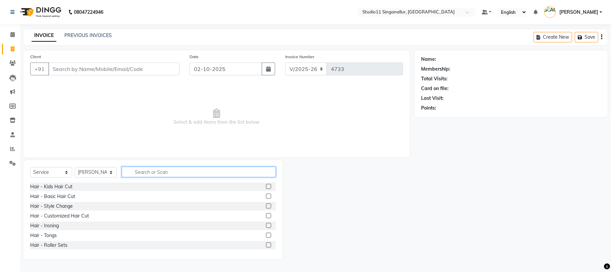
click at [172, 167] on input "text" at bounding box center [199, 172] width 154 height 10
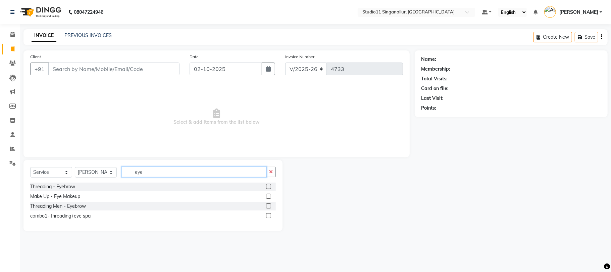
type input "eye"
click at [268, 187] on label at bounding box center [268, 186] width 5 height 5
click at [268, 187] on input "checkbox" at bounding box center [268, 186] width 4 height 4
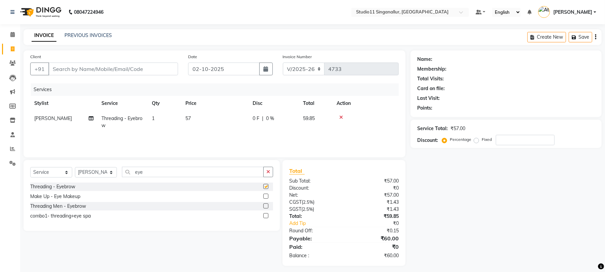
checkbox input "false"
click at [268, 173] on icon "button" at bounding box center [268, 171] width 4 height 5
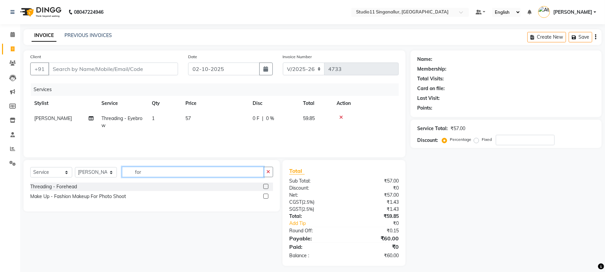
type input "for"
click at [266, 186] on label at bounding box center [265, 186] width 5 height 5
click at [266, 186] on input "checkbox" at bounding box center [265, 186] width 4 height 4
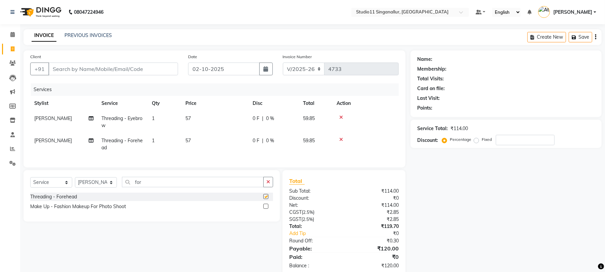
checkbox input "false"
click at [130, 73] on input "Client" at bounding box center [113, 68] width 130 height 13
type input "9"
type input "0"
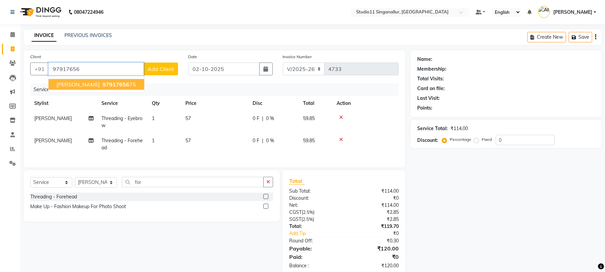
click at [119, 82] on span "97917656" at bounding box center [115, 84] width 27 height 7
type input "9791765675"
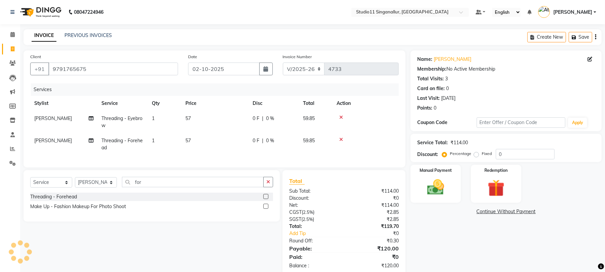
scroll to position [21, 0]
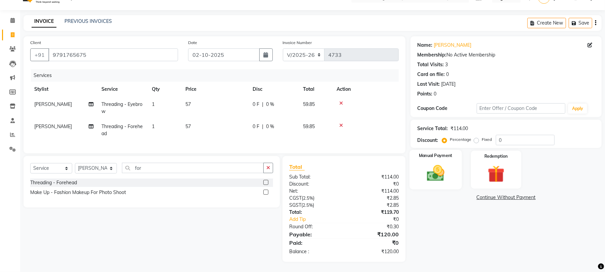
click at [435, 168] on img at bounding box center [435, 173] width 29 height 20
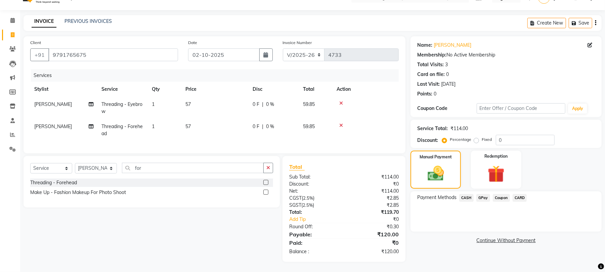
click at [479, 194] on span "GPay" at bounding box center [483, 198] width 14 height 8
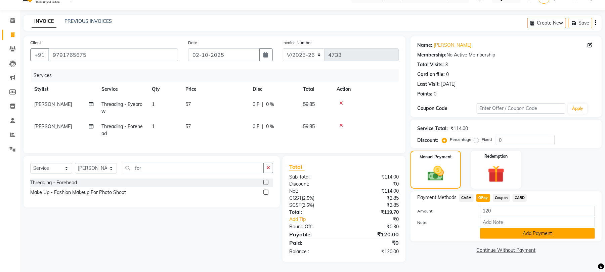
click at [494, 229] on button "Add Payment" at bounding box center [537, 233] width 115 height 10
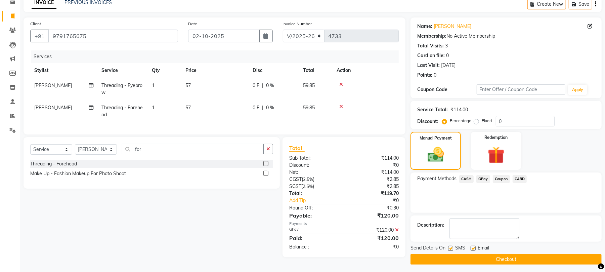
scroll to position [36, 0]
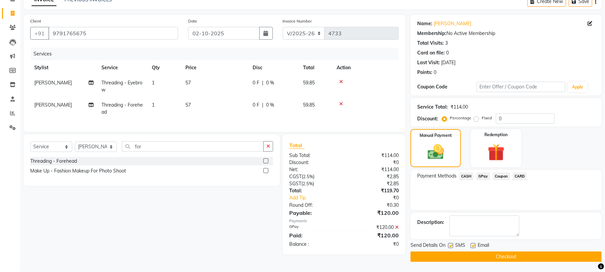
click at [472, 244] on label at bounding box center [472, 245] width 5 height 5
click at [472, 244] on input "checkbox" at bounding box center [472, 245] width 4 height 4
checkbox input "false"
click at [450, 244] on label at bounding box center [450, 245] width 5 height 5
click at [450, 244] on input "checkbox" at bounding box center [450, 245] width 4 height 4
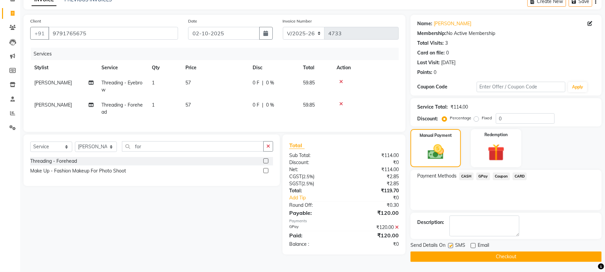
checkbox input "false"
click at [454, 254] on button "Checkout" at bounding box center [505, 256] width 191 height 10
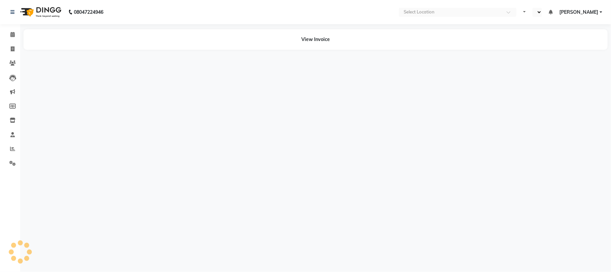
select select "en"
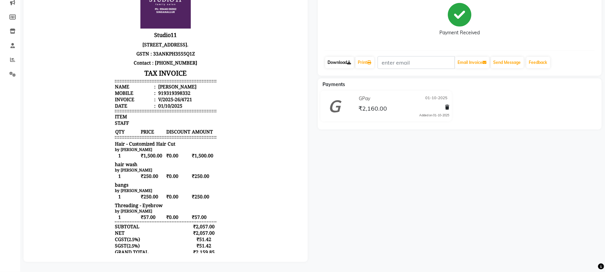
click at [337, 60] on link "Download" at bounding box center [339, 62] width 29 height 11
click at [351, 61] on icon at bounding box center [349, 62] width 4 height 4
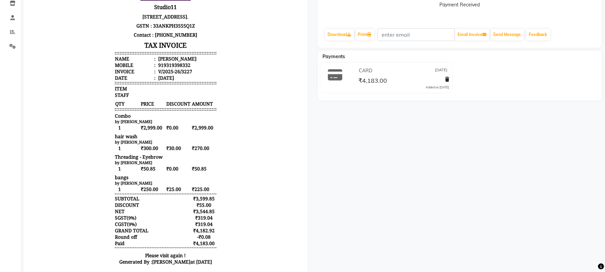
scroll to position [134, 0]
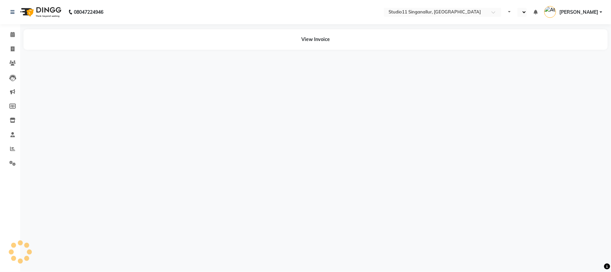
select select "en"
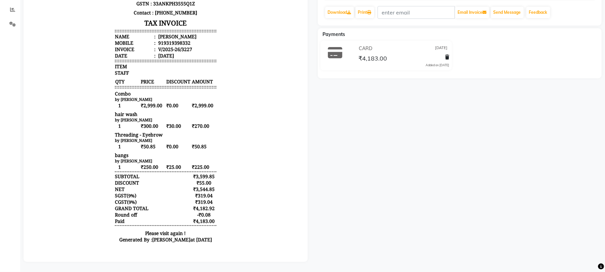
scroll to position [146, 0]
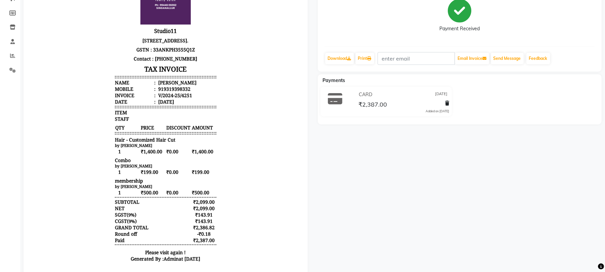
scroll to position [119, 0]
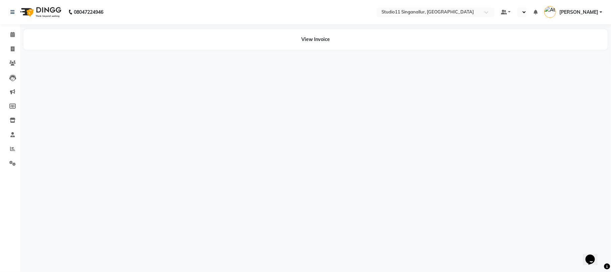
select select "en"
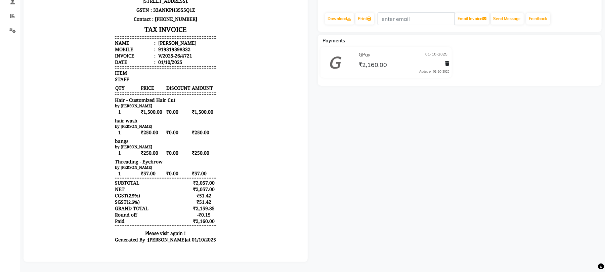
click at [182, 53] on li "Mobile : 919319398332" at bounding box center [164, 49] width 101 height 6
drag, startPoint x: 183, startPoint y: 56, endPoint x: 173, endPoint y: 52, distance: 10.3
click at [173, 52] on li "Mobile : 919319398332" at bounding box center [164, 49] width 101 height 6
copy div "919319398332"
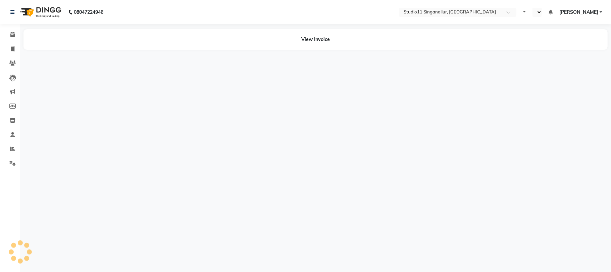
select select "en"
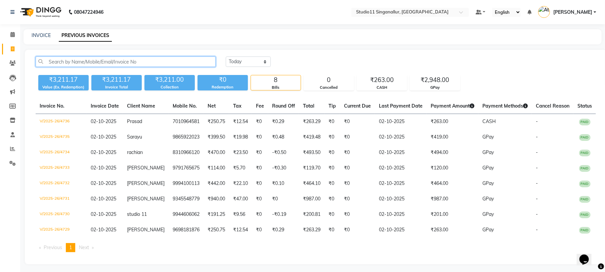
click at [96, 61] on input "text" at bounding box center [126, 61] width 180 height 10
paste input "7708904672"
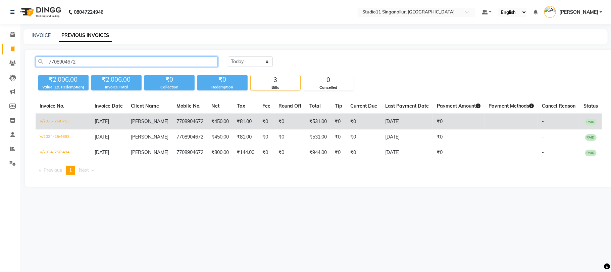
type input "7708904672"
click at [36, 125] on td "V/2025-26/0753" at bounding box center [63, 122] width 55 height 16
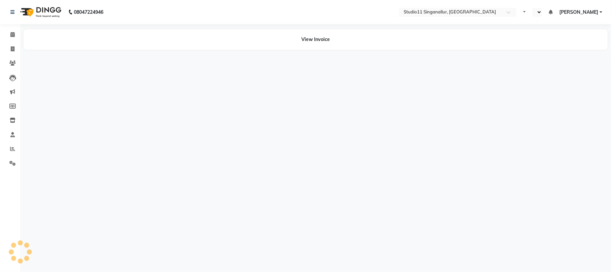
select select "en"
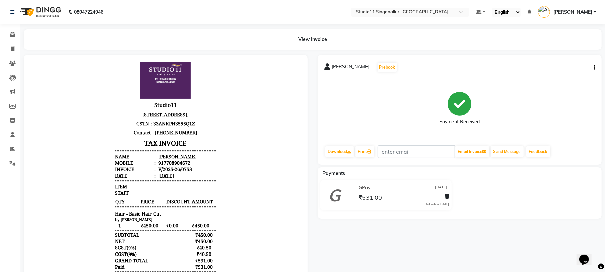
scroll to position [37, 0]
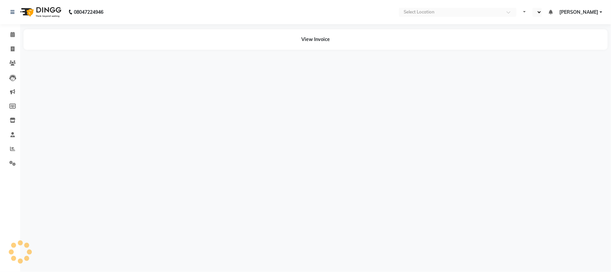
select select "en"
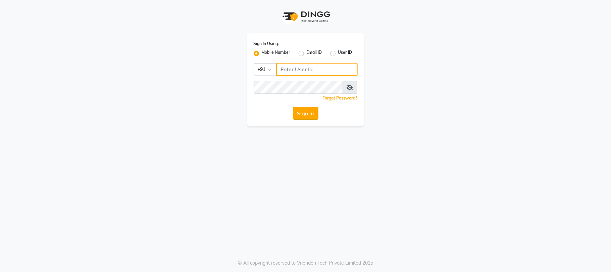
type input "9025339061"
click at [300, 109] on button "Sign In" at bounding box center [306, 113] width 26 height 13
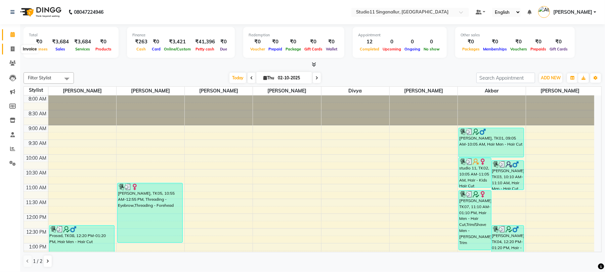
drag, startPoint x: 13, startPoint y: 49, endPoint x: 19, endPoint y: 46, distance: 7.1
click at [13, 49] on icon at bounding box center [13, 48] width 4 height 5
select select "service"
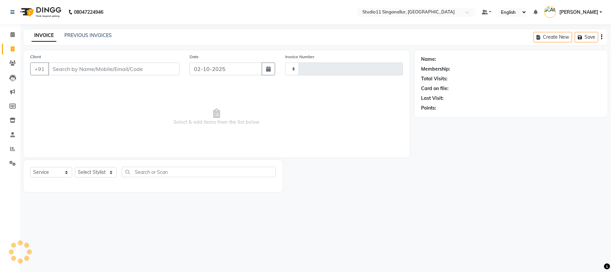
type input "4738"
select select "6616"
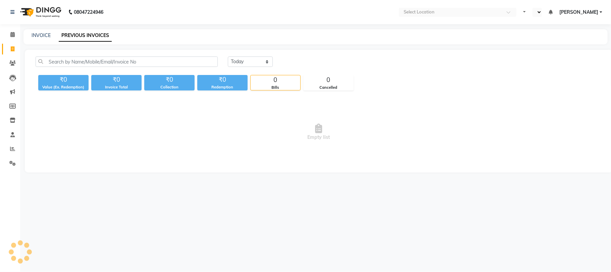
select select "en"
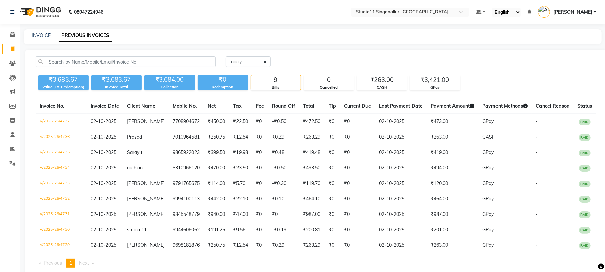
click at [62, 36] on link "PREVIOUS INVOICES" at bounding box center [85, 36] width 53 height 12
click at [249, 61] on select "[DATE] [DATE] Custom Range" at bounding box center [248, 61] width 45 height 10
select select "range"
click at [226, 56] on select "Today Yesterday Custom Range" at bounding box center [248, 61] width 45 height 10
click at [295, 58] on input "02-10-2025" at bounding box center [302, 61] width 47 height 9
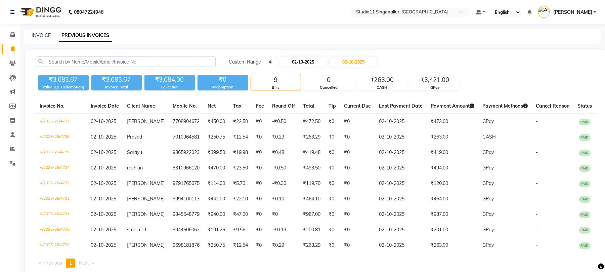
select select "10"
select select "2025"
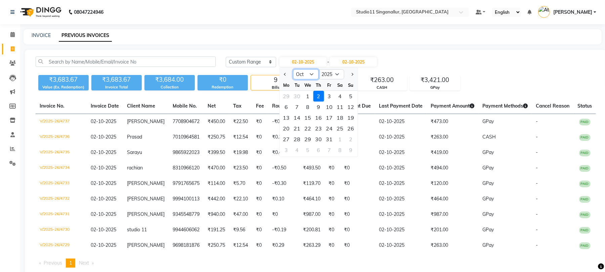
click at [312, 70] on select "Jan Feb Mar Apr May Jun Jul Aug Sep Oct Nov Dec" at bounding box center [306, 74] width 26 height 10
select select "9"
click at [293, 69] on select "Jan Feb Mar Apr May Jun Jul Aug Sep Oct Nov Dec" at bounding box center [306, 74] width 26 height 10
click at [336, 71] on select "2015 2016 2017 2018 2019 2020 2021 2022 2023 2024 2025 2026 2027 2028 2029 2030…" at bounding box center [332, 74] width 26 height 10
click at [377, 59] on input "02-10-2025" at bounding box center [353, 61] width 47 height 9
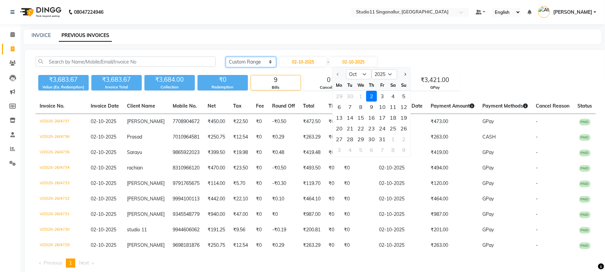
click at [251, 60] on select "Today Yesterday Custom Range" at bounding box center [251, 62] width 50 height 10
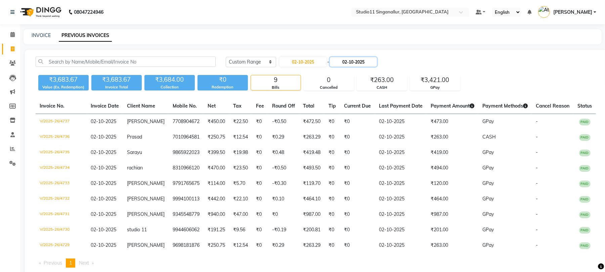
click at [359, 60] on input "02-10-2025" at bounding box center [353, 61] width 47 height 9
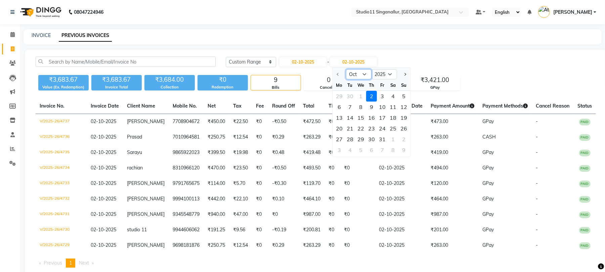
click at [363, 74] on select "Oct Nov Dec" at bounding box center [359, 74] width 26 height 10
click at [497, 62] on div "Today Yesterday Custom Range 02-10-2025 - 02-10-2025 Oct Nov Dec 2025 2026 2027…" at bounding box center [411, 61] width 370 height 11
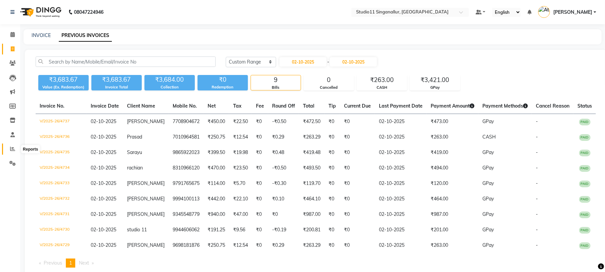
click at [11, 146] on icon at bounding box center [12, 148] width 5 height 5
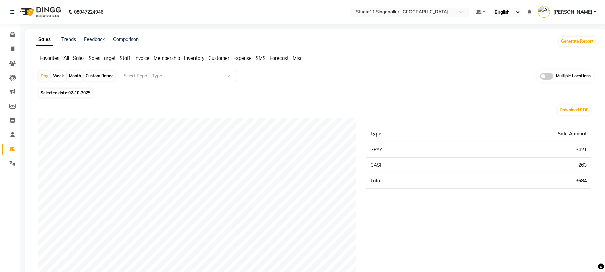
click at [75, 77] on div "Month" at bounding box center [74, 75] width 15 height 9
select select "10"
select select "2025"
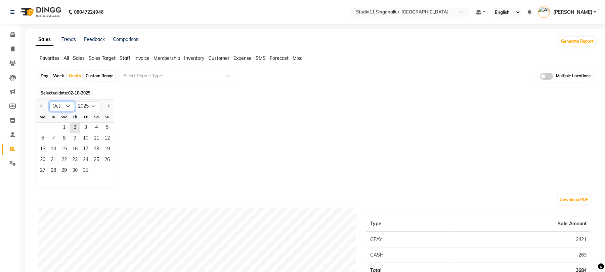
click at [63, 110] on select "Jan Feb Mar Apr May Jun Jul Aug Sep Oct Nov Dec" at bounding box center [62, 106] width 26 height 10
select select "9"
click at [49, 101] on select "Jan Feb Mar Apr May Jun Jul Aug Sep Oct Nov Dec" at bounding box center [62, 106] width 26 height 10
click at [52, 169] on span "30" at bounding box center [53, 171] width 11 height 11
